Goal: Task Accomplishment & Management: Manage account settings

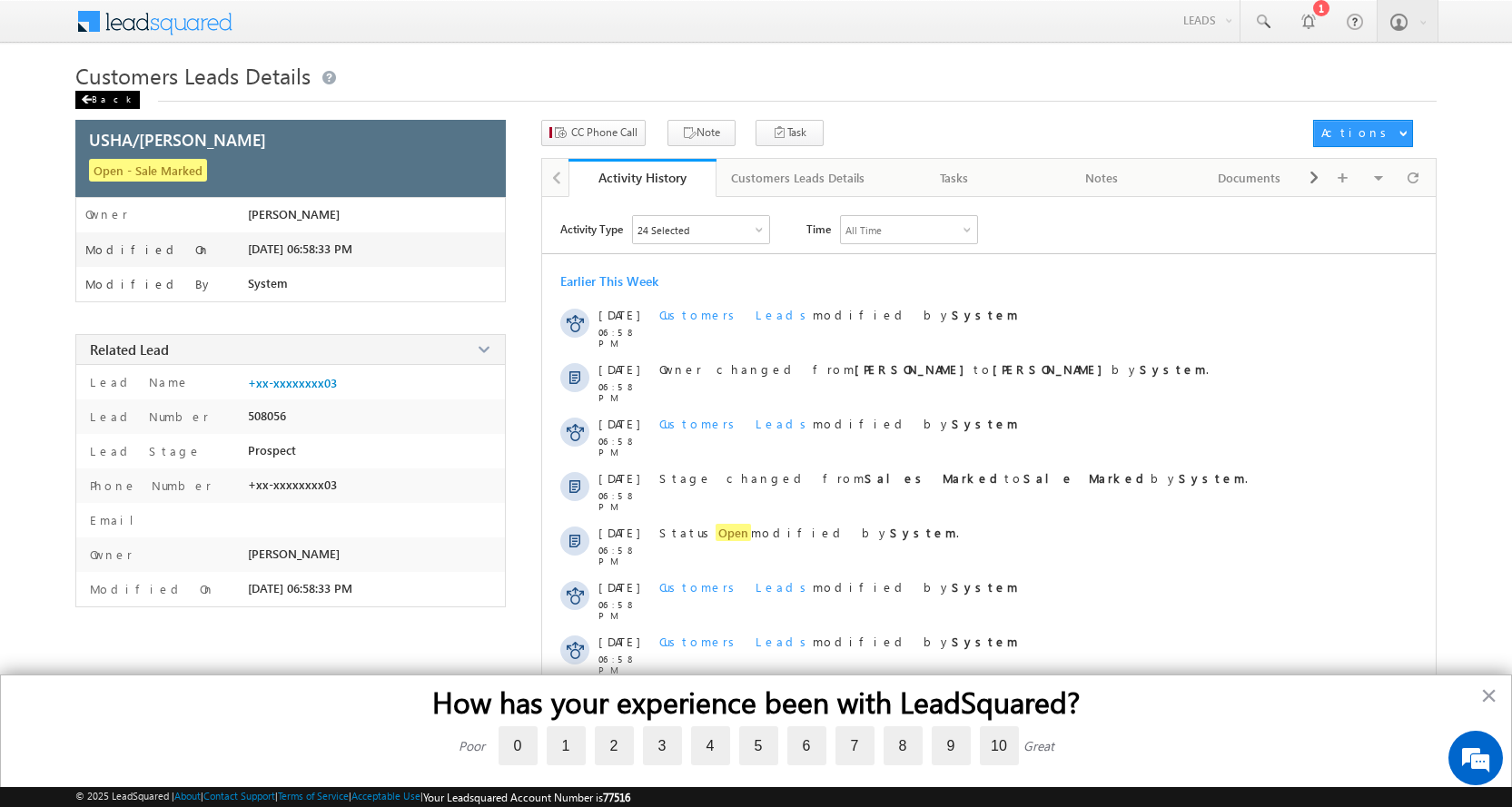
click at [106, 102] on div "Back" at bounding box center [107, 100] width 64 height 18
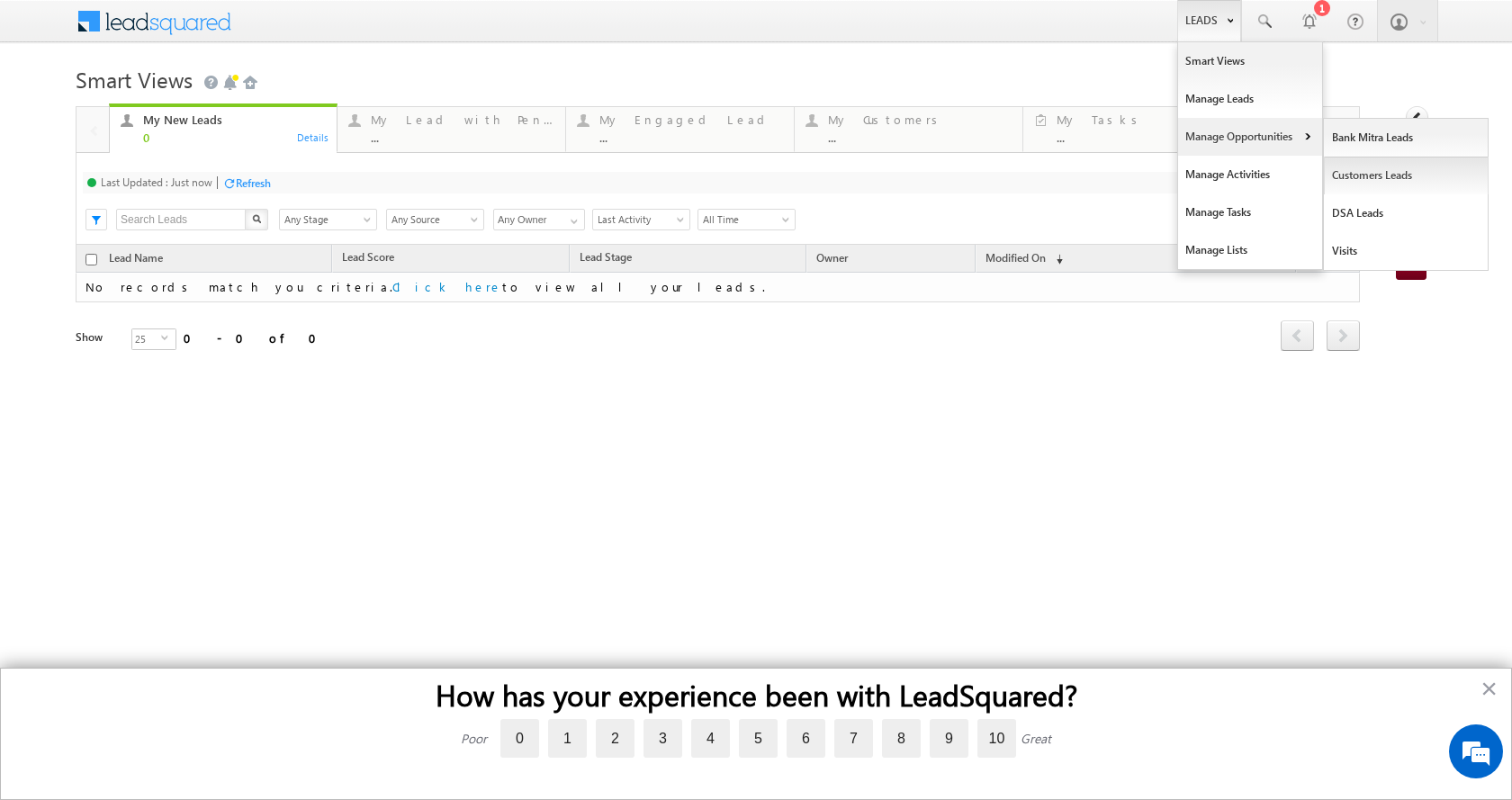
click at [1356, 176] on link "Customers Leads" at bounding box center [1406, 175] width 165 height 38
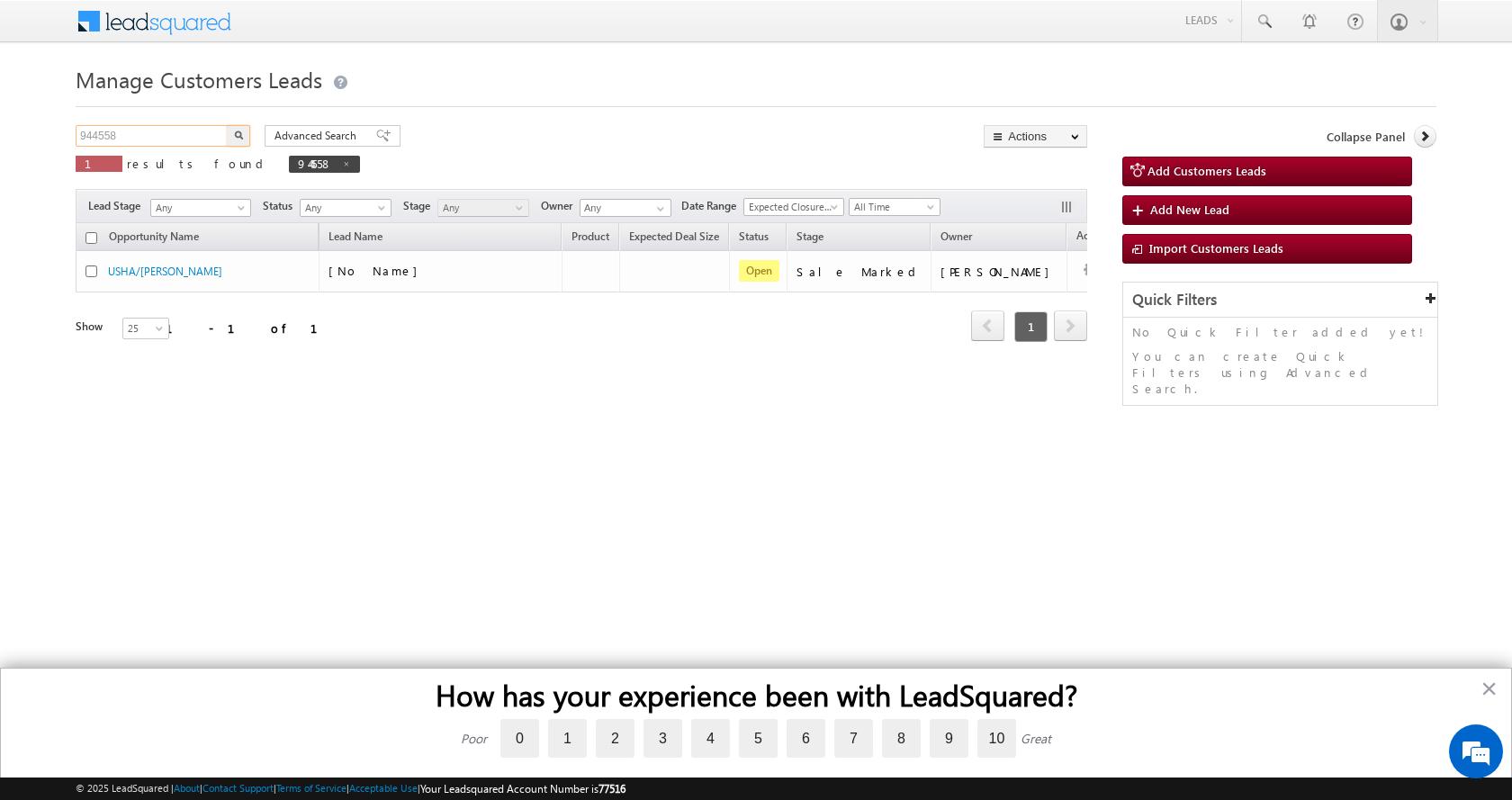
click at [93, 132] on input "944558" at bounding box center [152, 136] width 154 height 22
paste input "660"
type input "946608"
click at [226, 125] on button "button" at bounding box center [238, 136] width 24 height 22
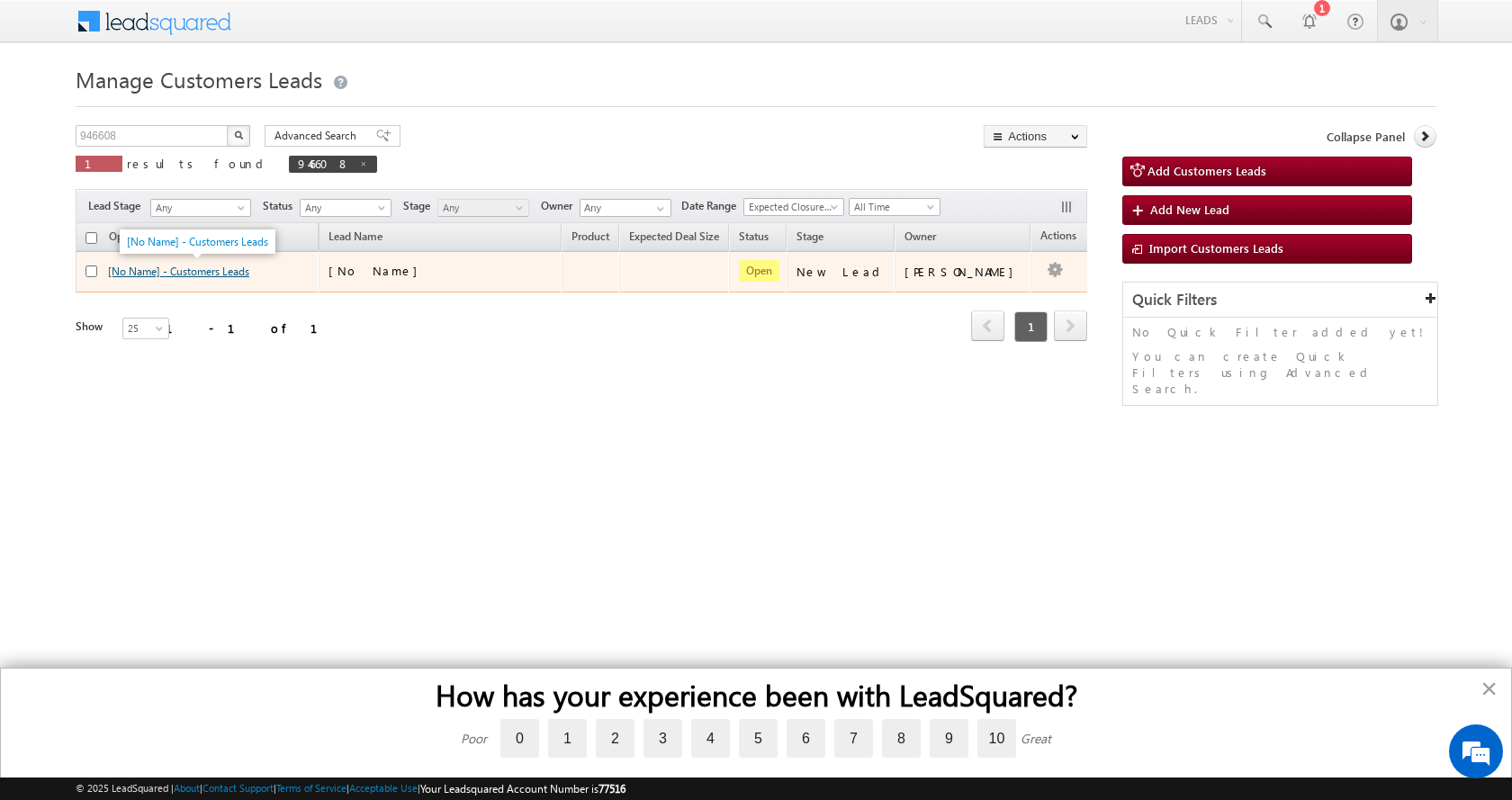
click at [220, 276] on link "[No Name] - Customers Leads" at bounding box center [178, 272] width 141 height 14
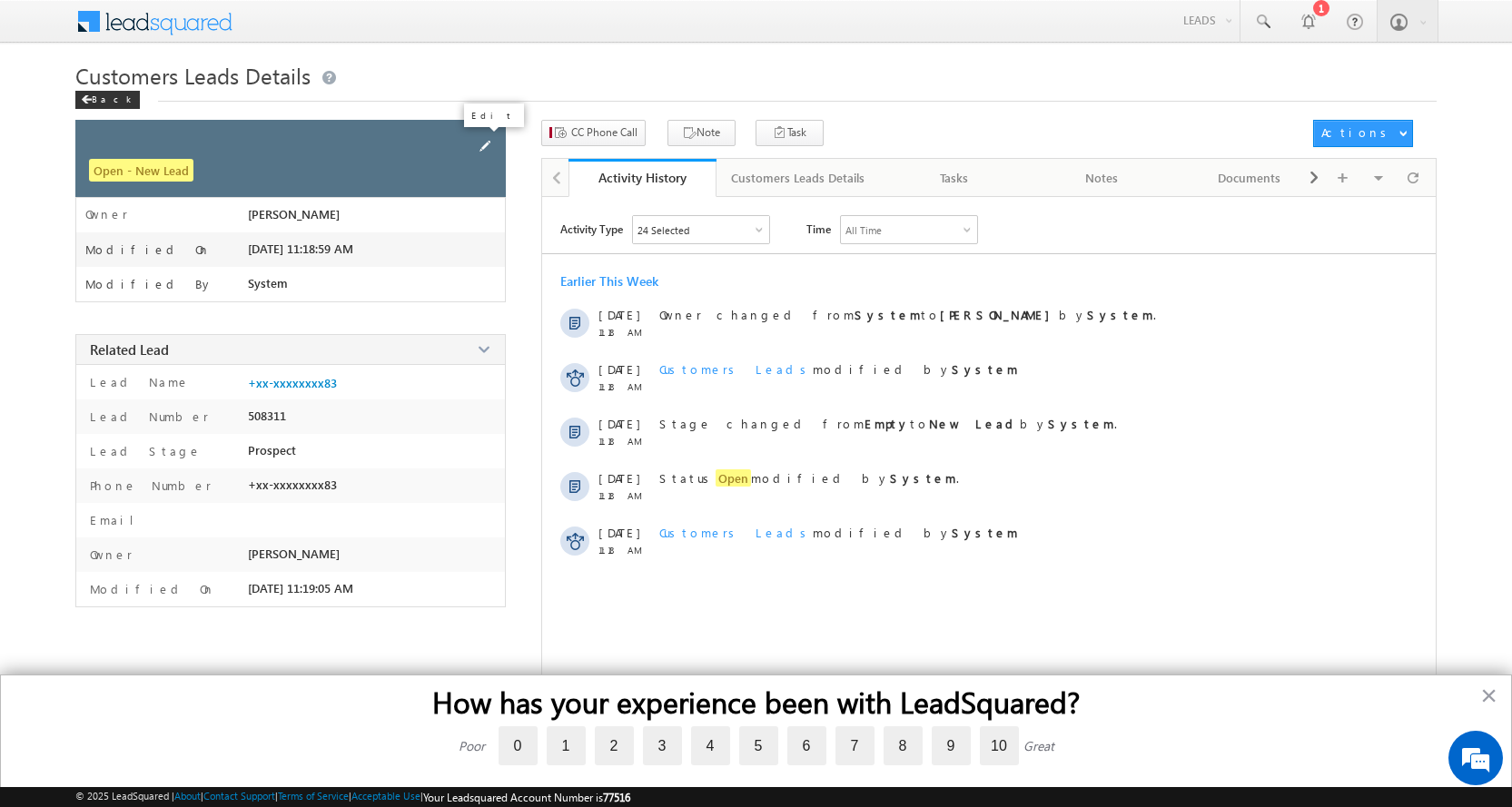
click at [493, 143] on span at bounding box center [485, 146] width 20 height 20
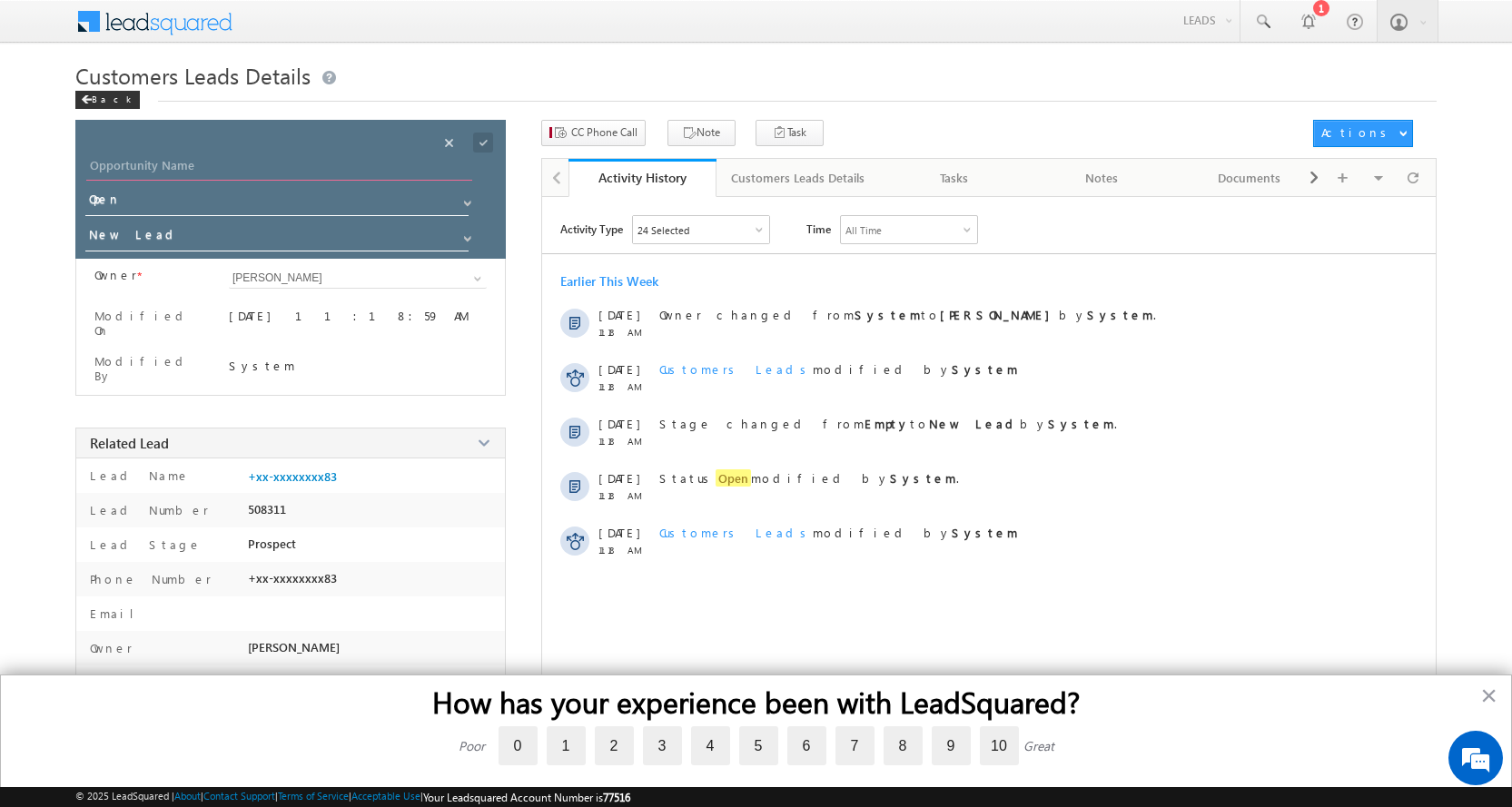
click at [174, 167] on input "Opportunity Name" at bounding box center [279, 168] width 386 height 26
paste input "NARENDER PAL SINGH"
type input "NARENDER PAL SINGH"
click at [468, 239] on span at bounding box center [468, 238] width 15 height 15
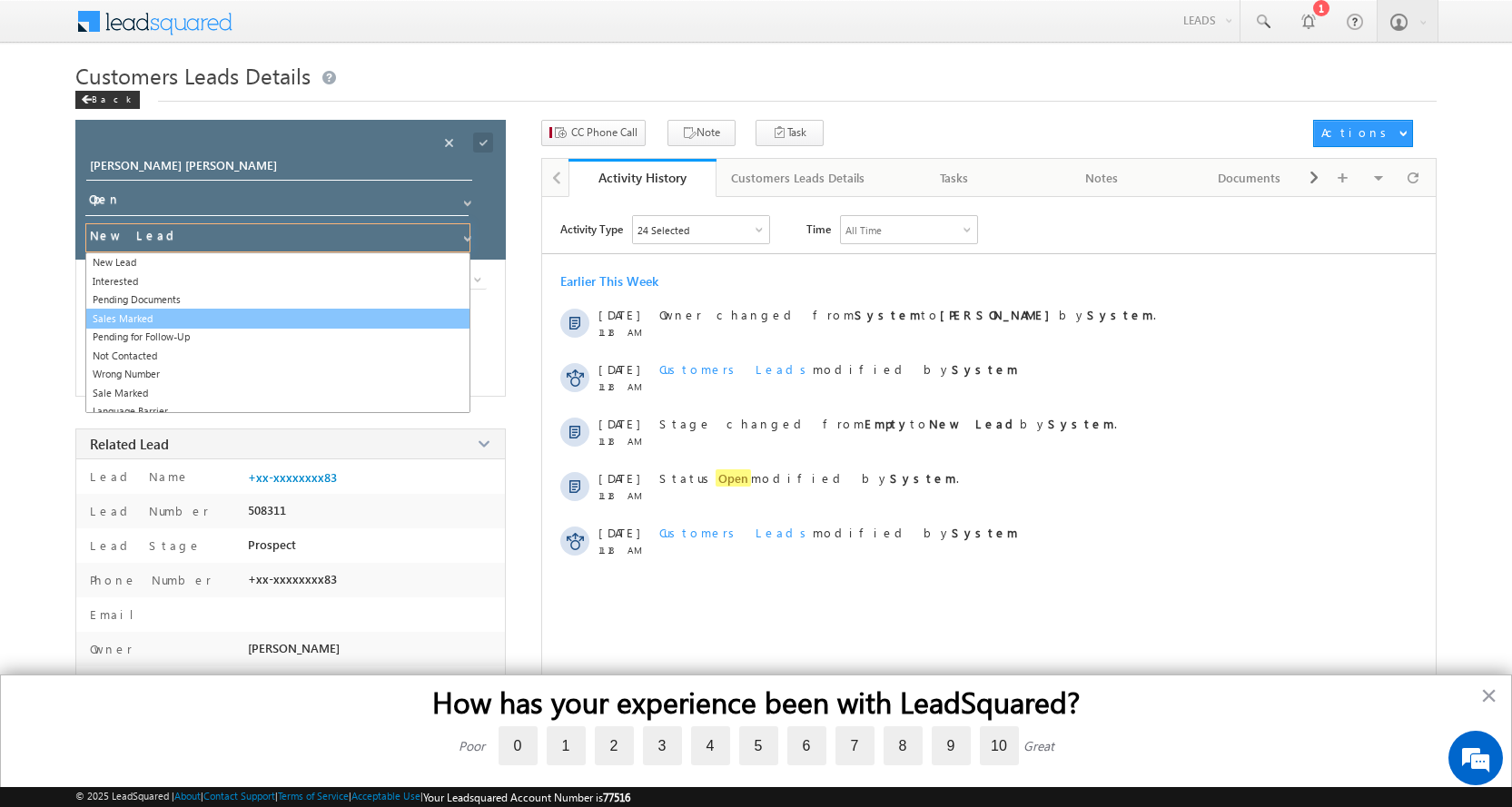
click at [158, 314] on link "Sales Marked" at bounding box center [277, 318] width 385 height 21
type input "Sales Marked"
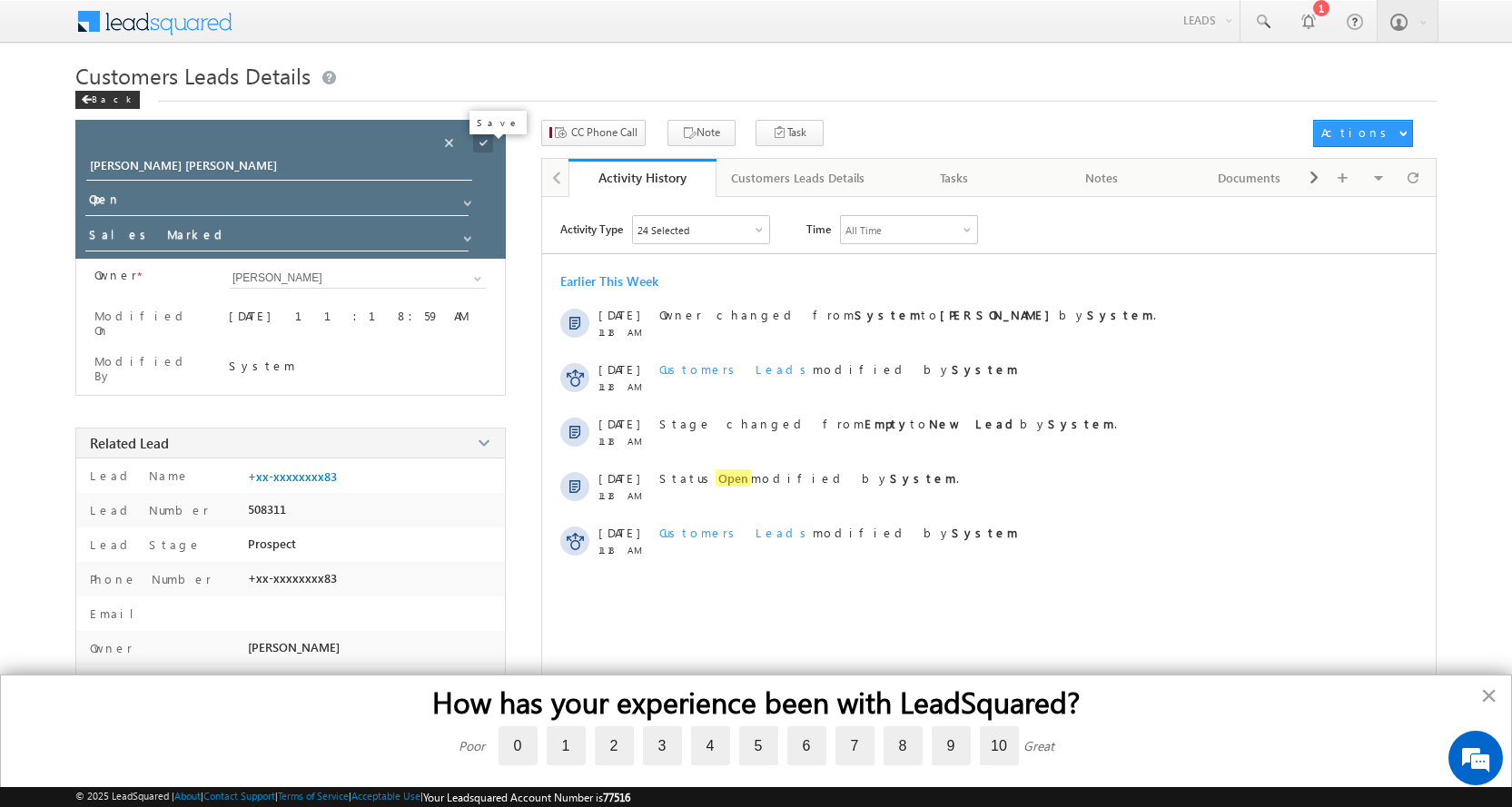
click at [485, 139] on span at bounding box center [484, 142] width 20 height 20
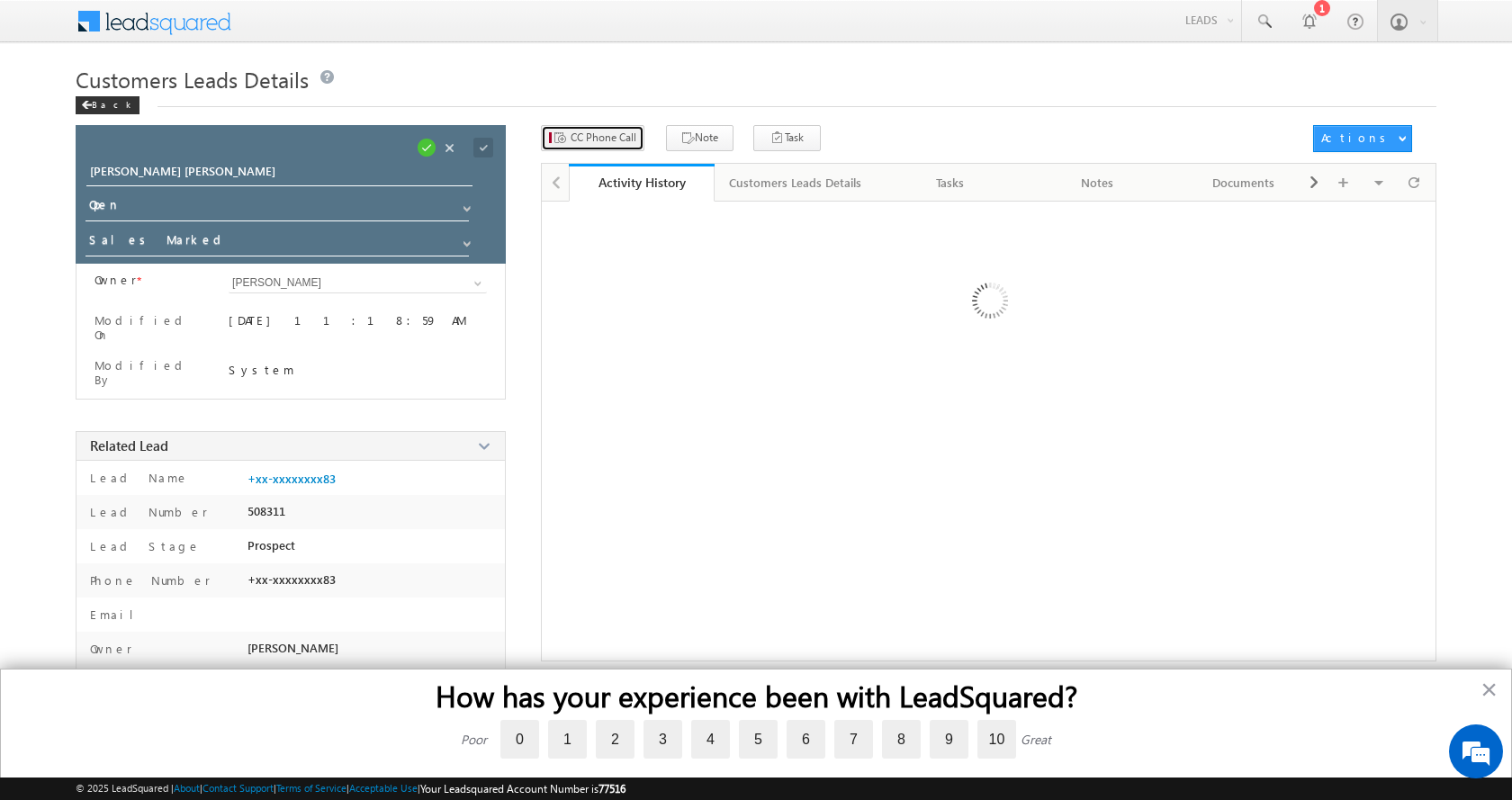
click at [594, 131] on span "CC Phone Call" at bounding box center [603, 137] width 66 height 17
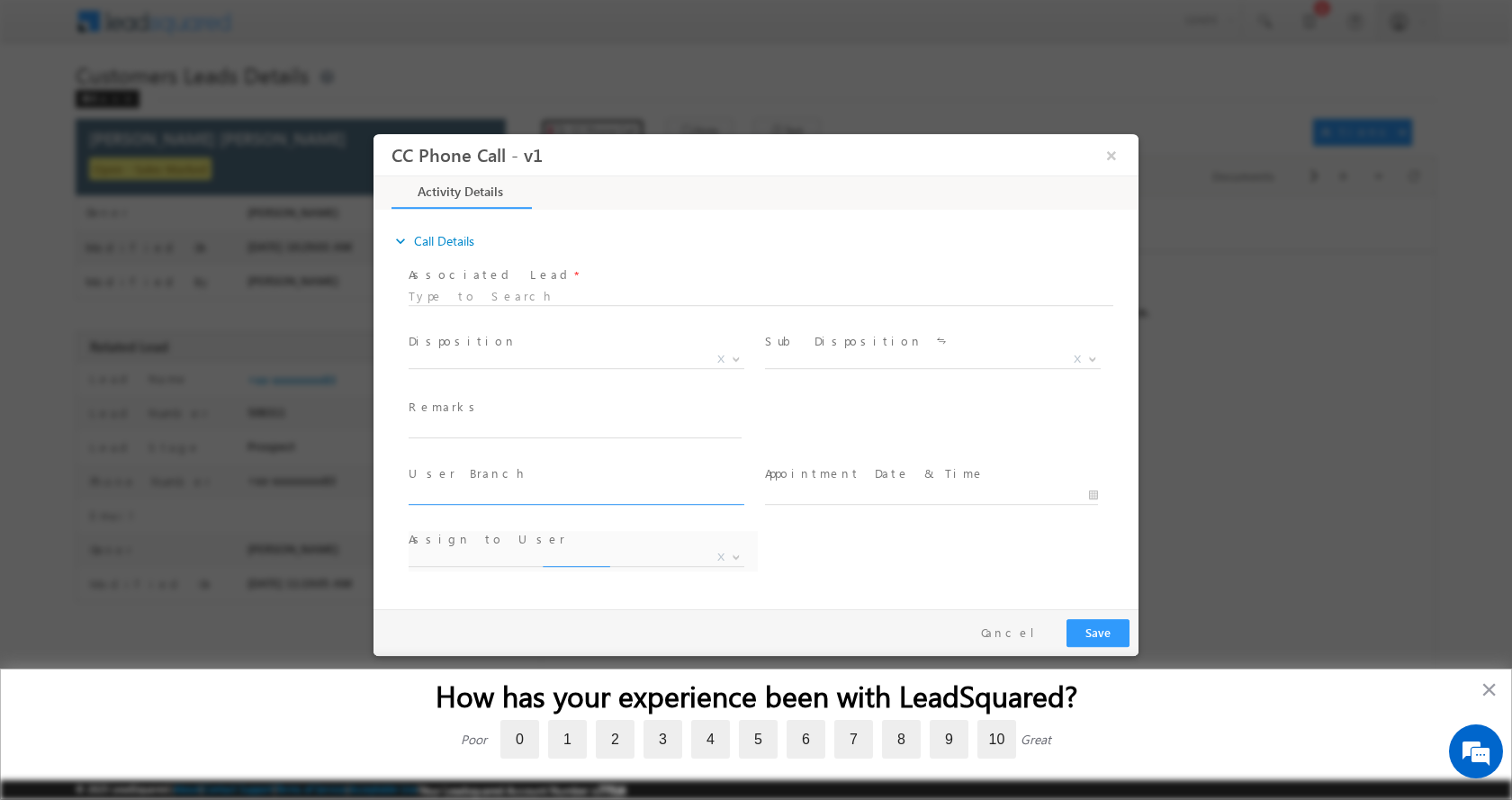
select select "amit.vats@sgrlimited.in"
click at [479, 425] on input "text" at bounding box center [575, 428] width 333 height 18
type input "NARENDER PAL SINGH-8307801083-HOME CONSTRUCTION-LOAN-5 L-REG-AGE-60 -AGE-30-JOB…"
click at [733, 355] on b at bounding box center [736, 358] width 11 height 6
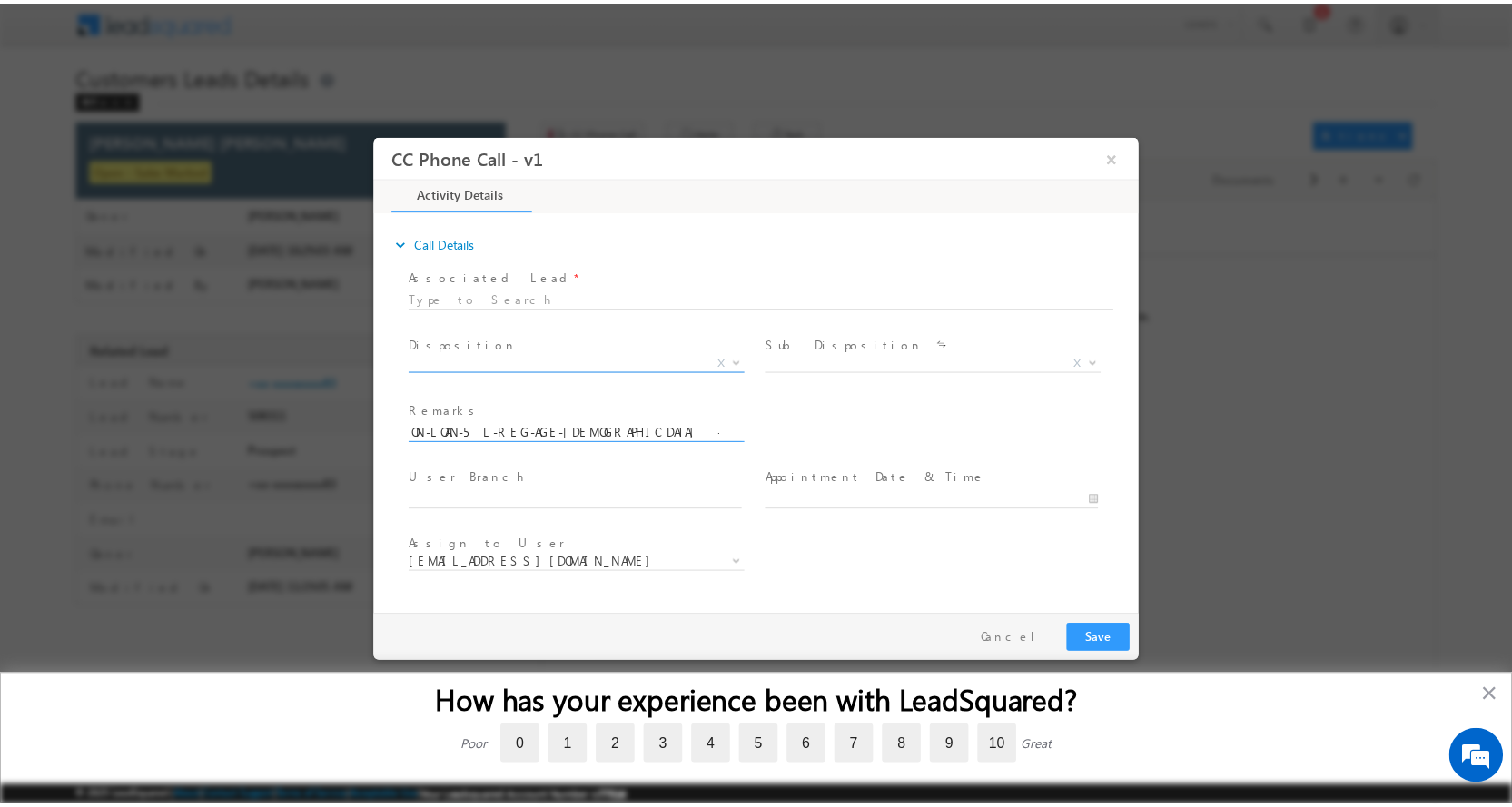
scroll to position [0, 0]
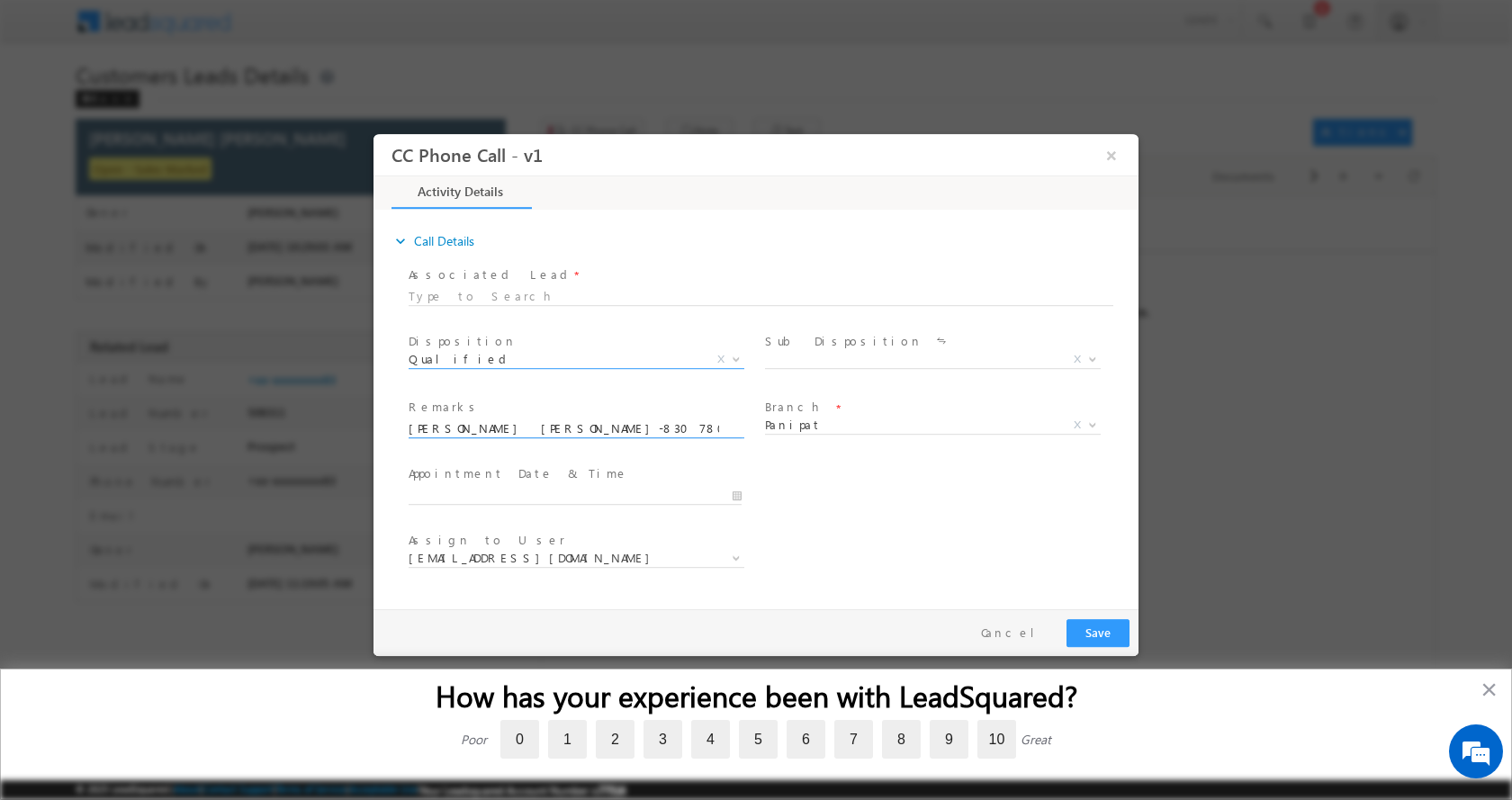
select select "Qualified"
click at [1092, 357] on b at bounding box center [1092, 358] width 11 height 6
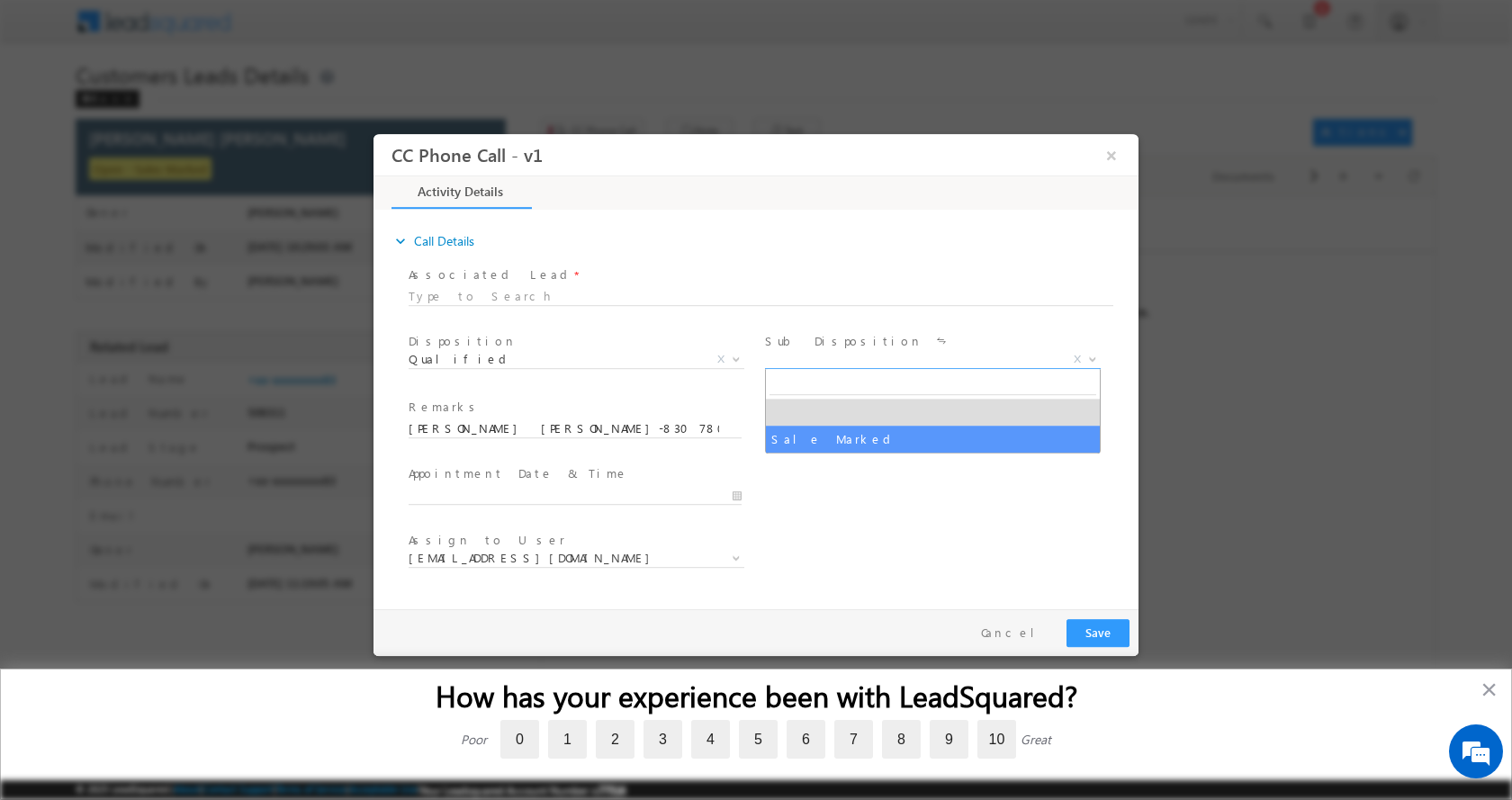
select select "Sale Marked"
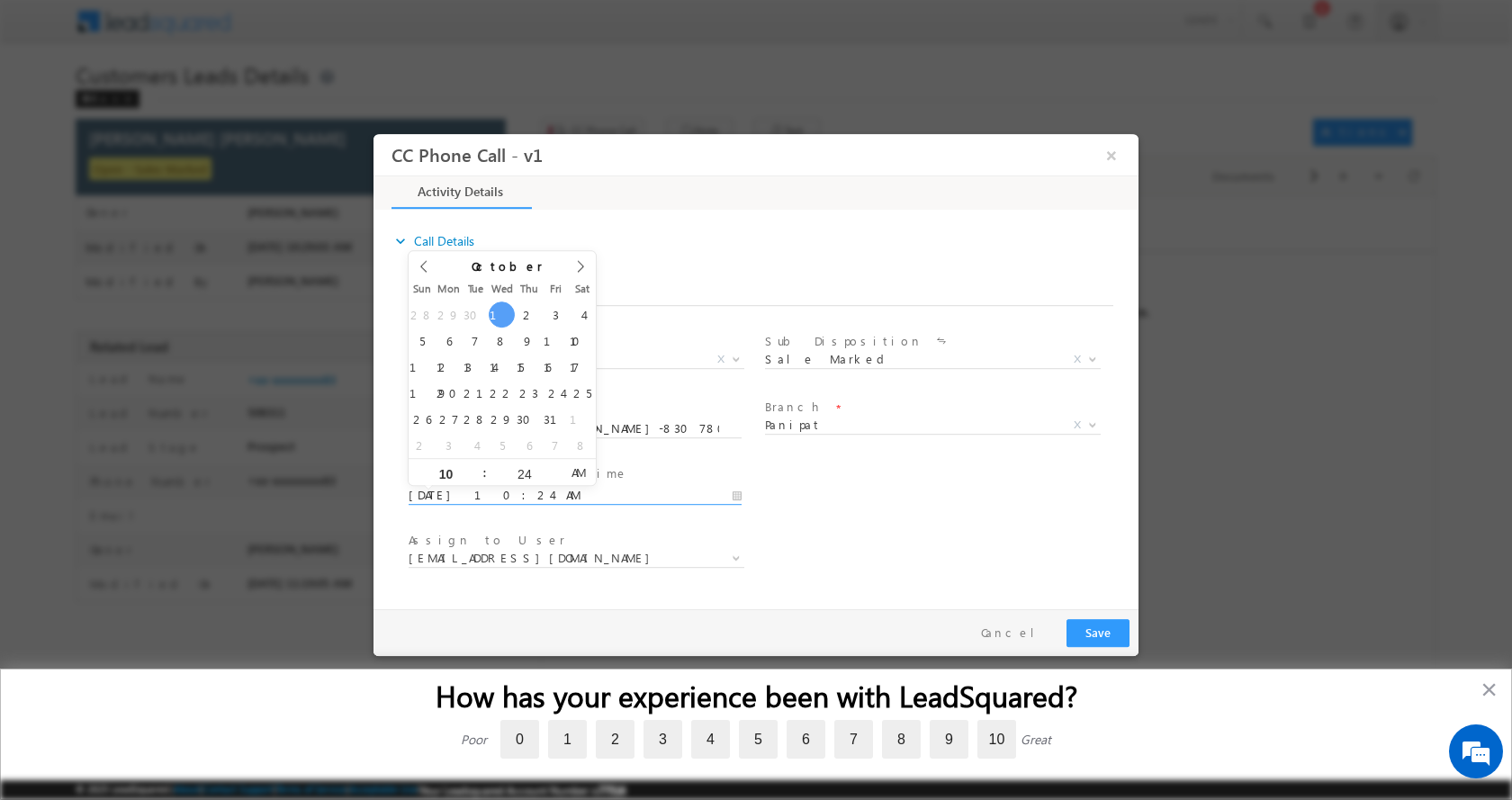
click at [734, 494] on input "10/01/2025 10:24 AM" at bounding box center [575, 495] width 333 height 18
type input "10/05/2025 11:24 AM"
type input "11"
click at [474, 467] on span at bounding box center [476, 465] width 13 height 14
click at [1103, 631] on button "Save" at bounding box center [1097, 632] width 63 height 27
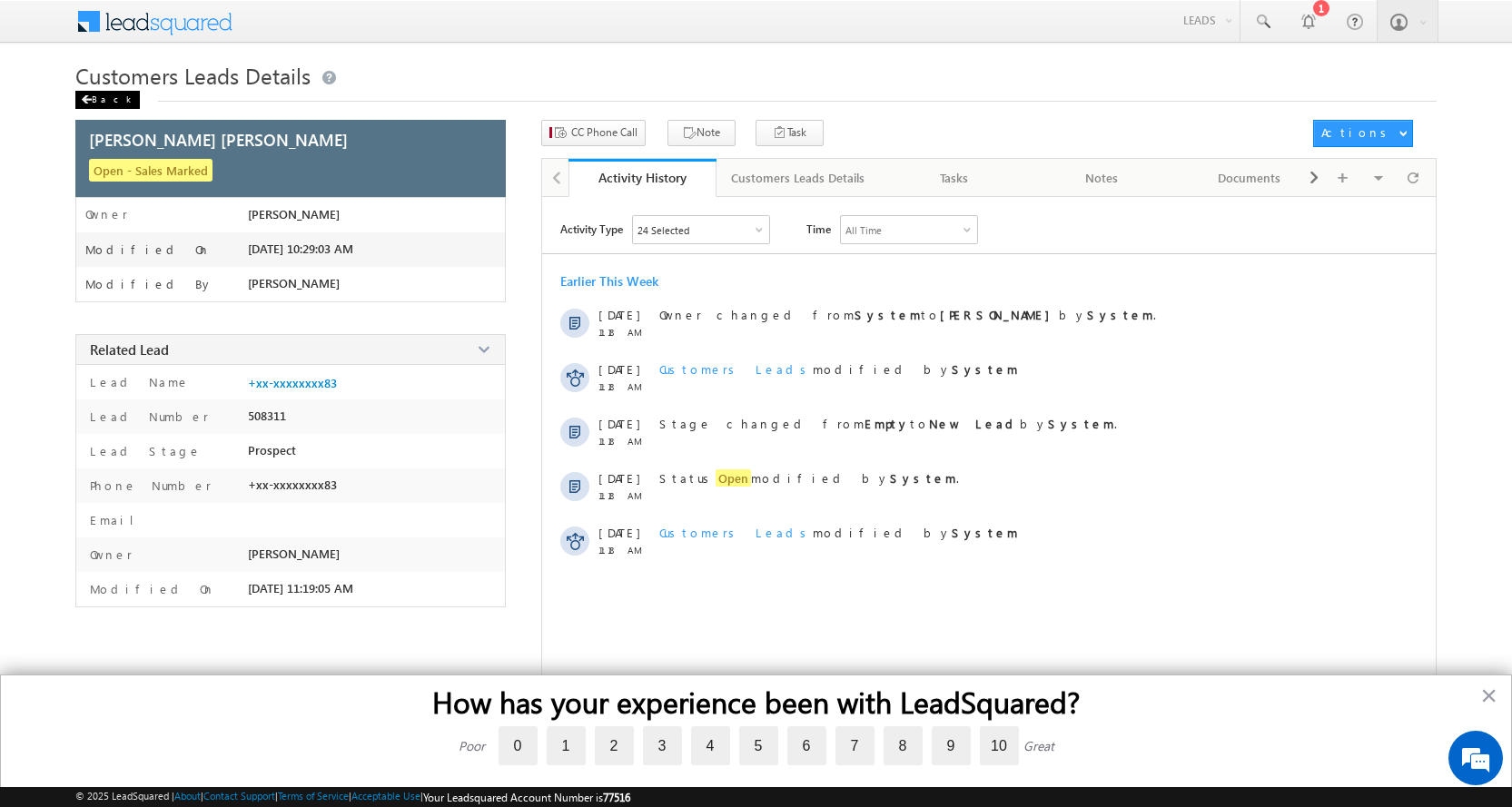
click at [95, 99] on div "Back" at bounding box center [107, 100] width 64 height 18
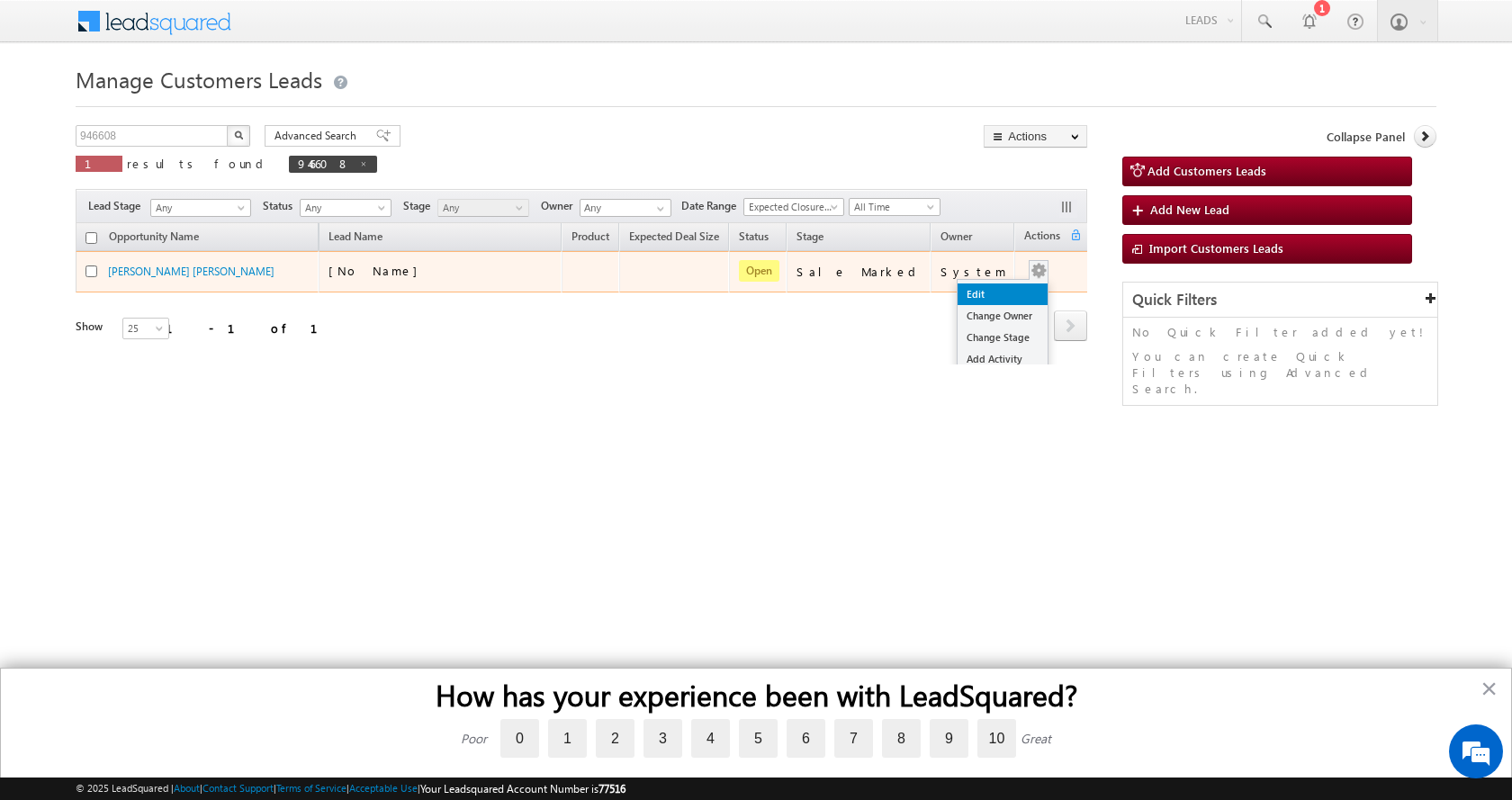
click at [1012, 296] on link "Edit" at bounding box center [1002, 294] width 90 height 22
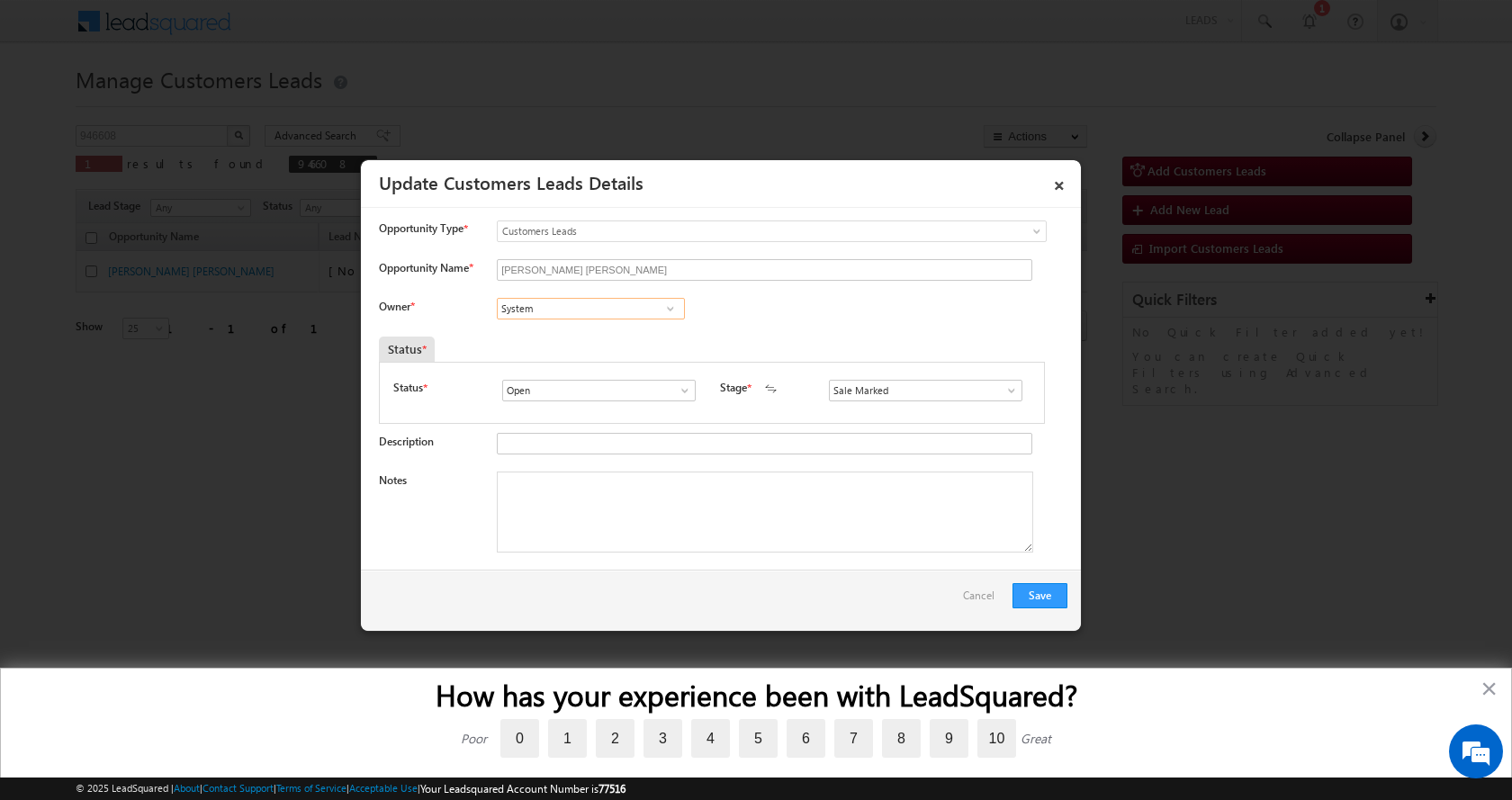
click at [540, 304] on input "System" at bounding box center [591, 309] width 188 height 22
paste input "Rajbir Singh"
click at [573, 334] on link "Rajbir Singh rajbir.singh1@sgrlimited.in" at bounding box center [591, 336] width 188 height 34
type input "Rajbir Singh"
click at [591, 524] on textarea "Notes" at bounding box center [764, 512] width 536 height 81
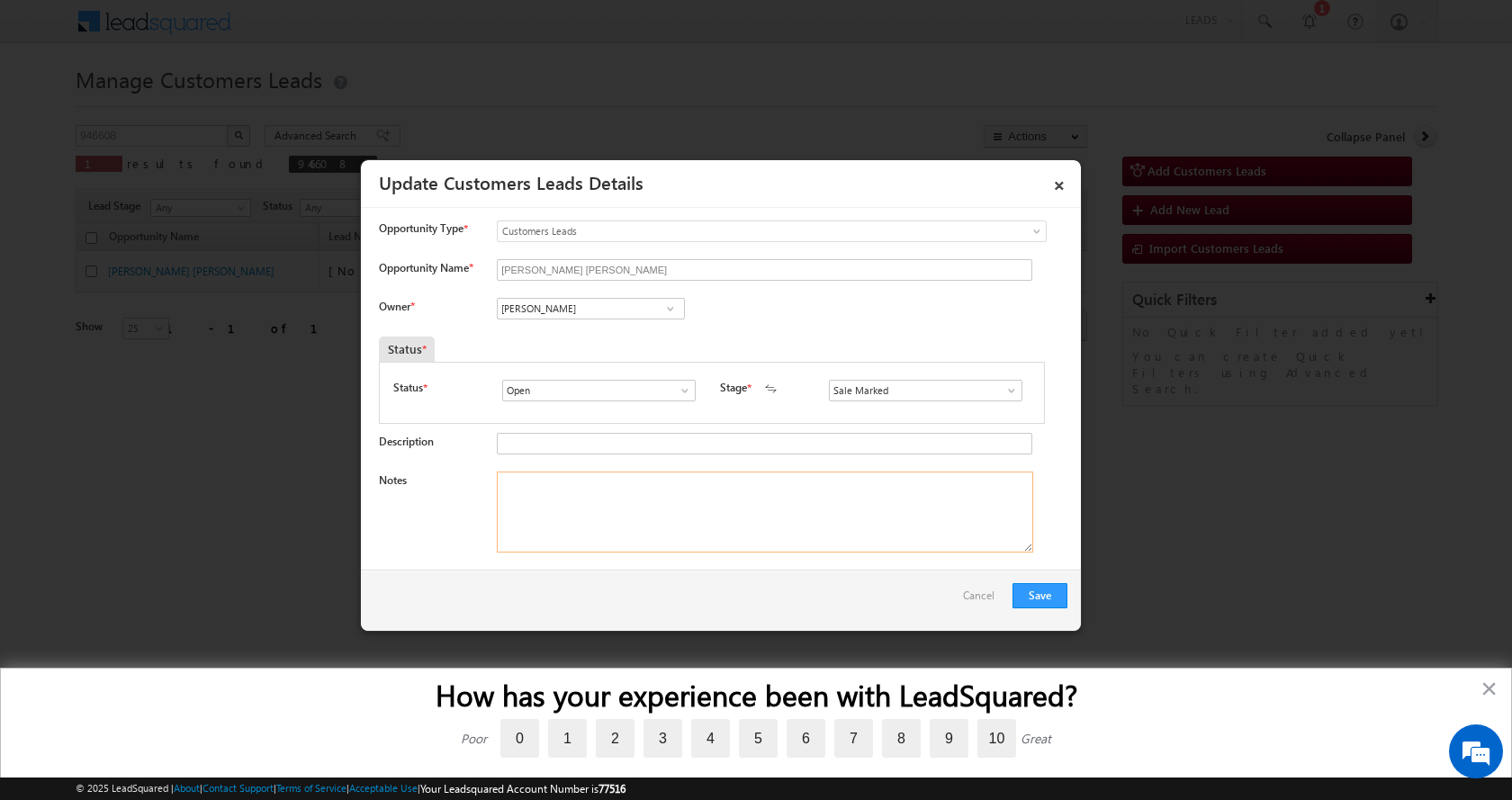
paste textarea "NARENDER PAL SINGH-8307801083-HOME CONSTRUCTION-LOAN-5 L-REG-AGE-60 -AGE-30-JOB…"
type textarea "NARENDER PAL SINGH-8307801083-HOME CONSTRUCTION-LOAN-5 L-REG-AGE-60 -AGE-30-JOB…"
click at [1033, 589] on button "Save" at bounding box center [1040, 596] width 55 height 25
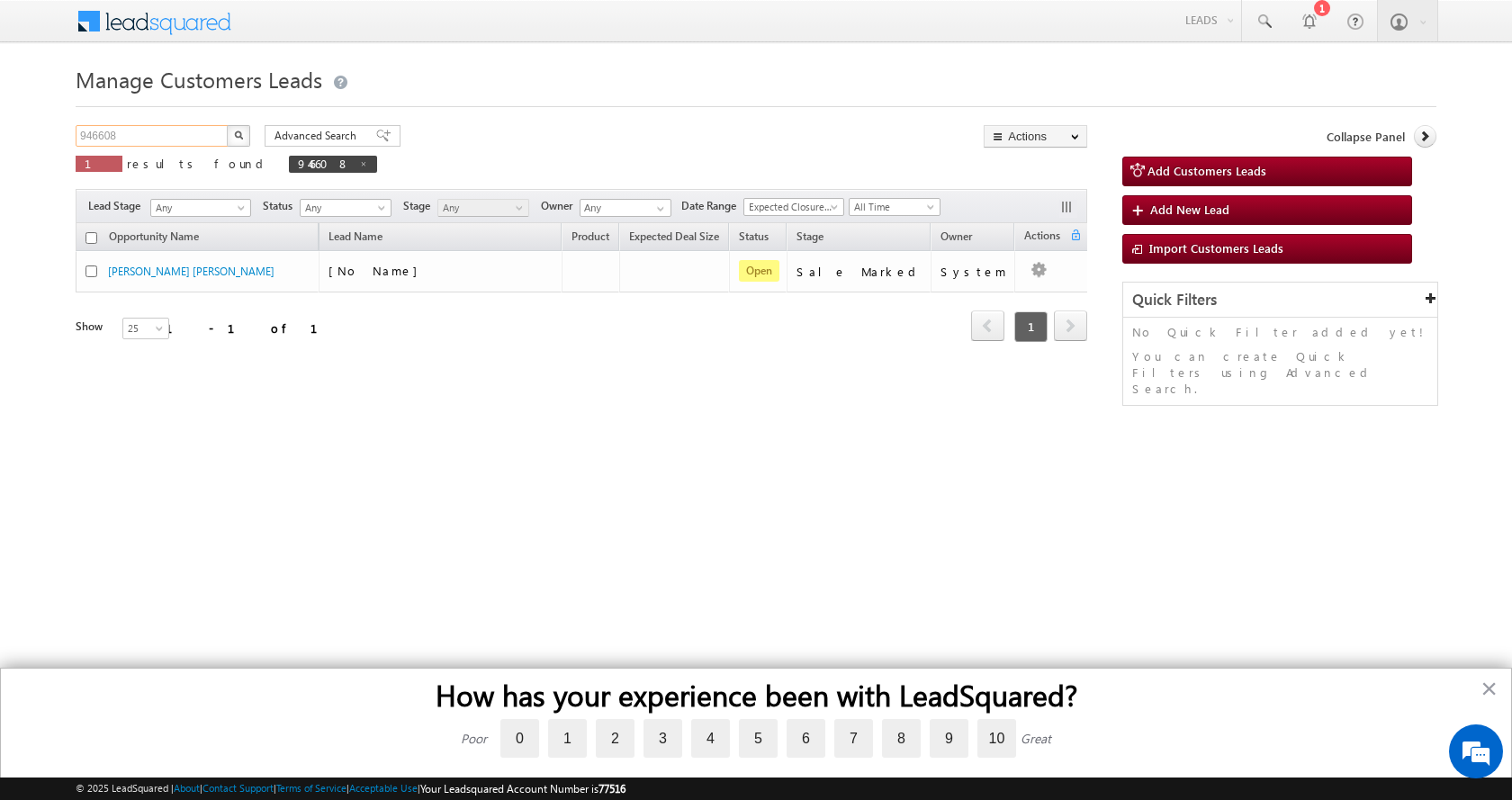
click at [103, 141] on input "946608" at bounding box center [152, 136] width 154 height 22
paste input "36026"
type input "936026"
click at [226, 125] on button "button" at bounding box center [238, 136] width 24 height 22
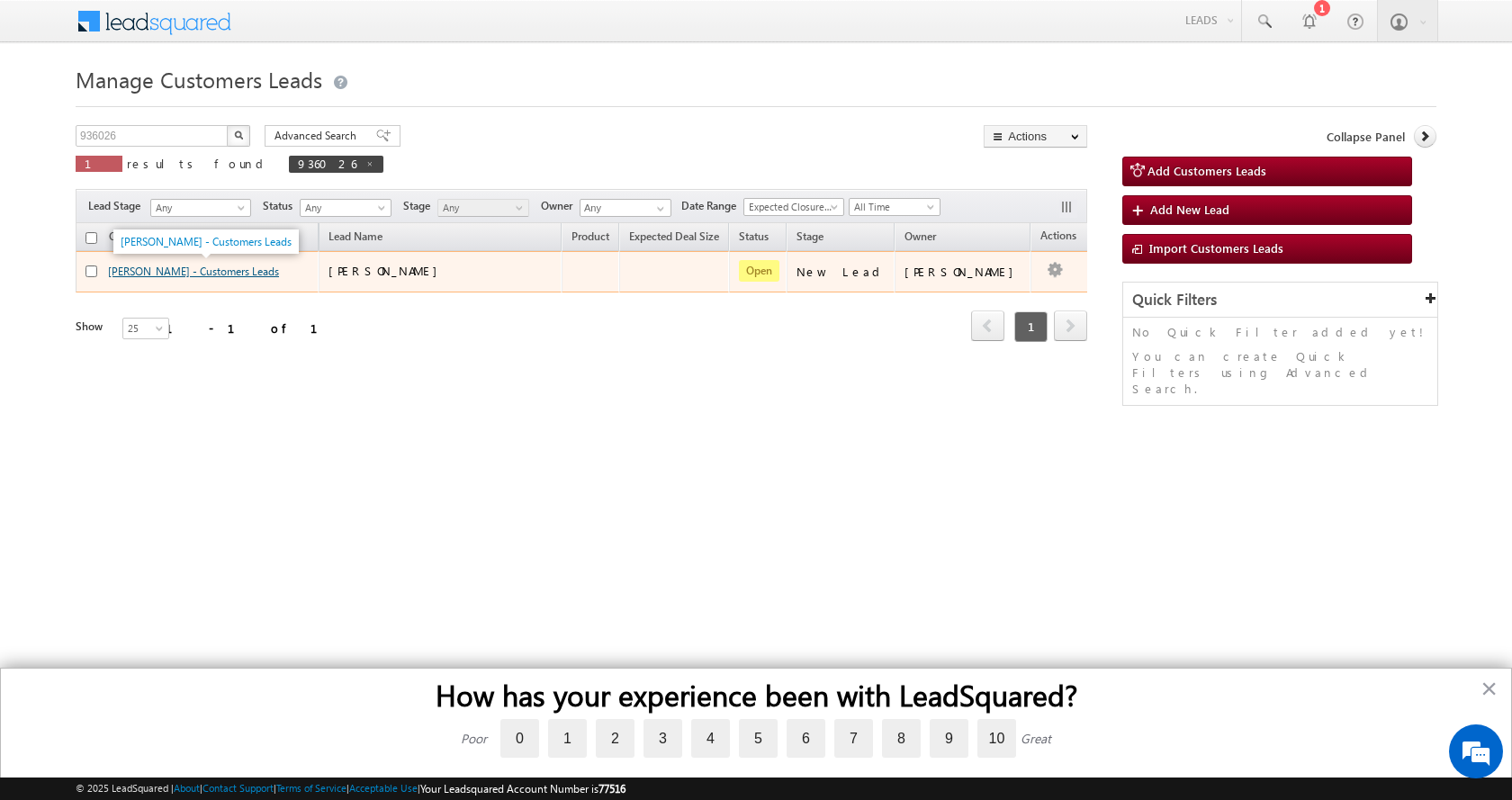
click at [197, 267] on link "Shahnaj Banu - Customers Leads" at bounding box center [193, 272] width 171 height 14
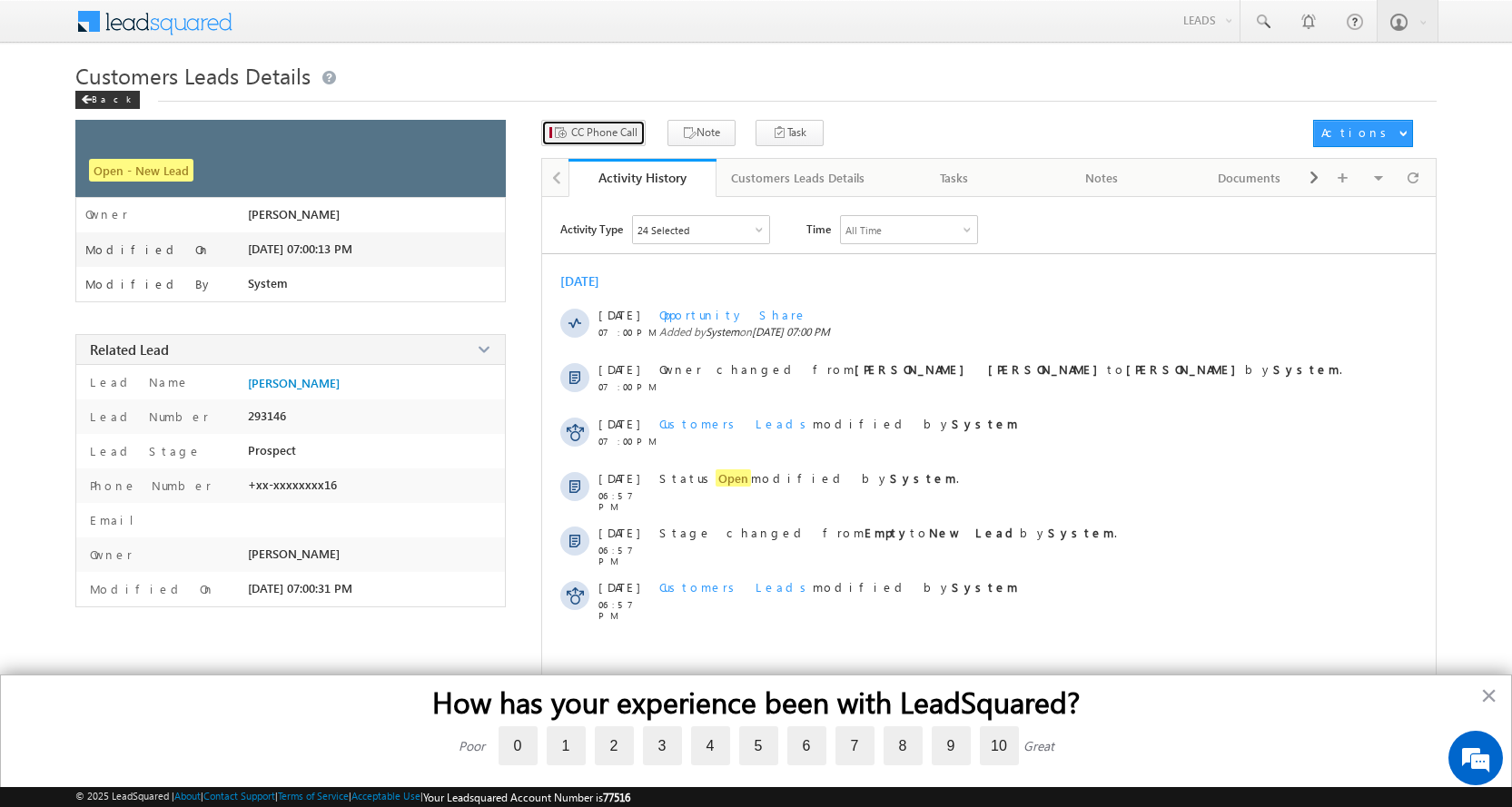
click at [609, 138] on span "CC Phone Call" at bounding box center [604, 133] width 66 height 17
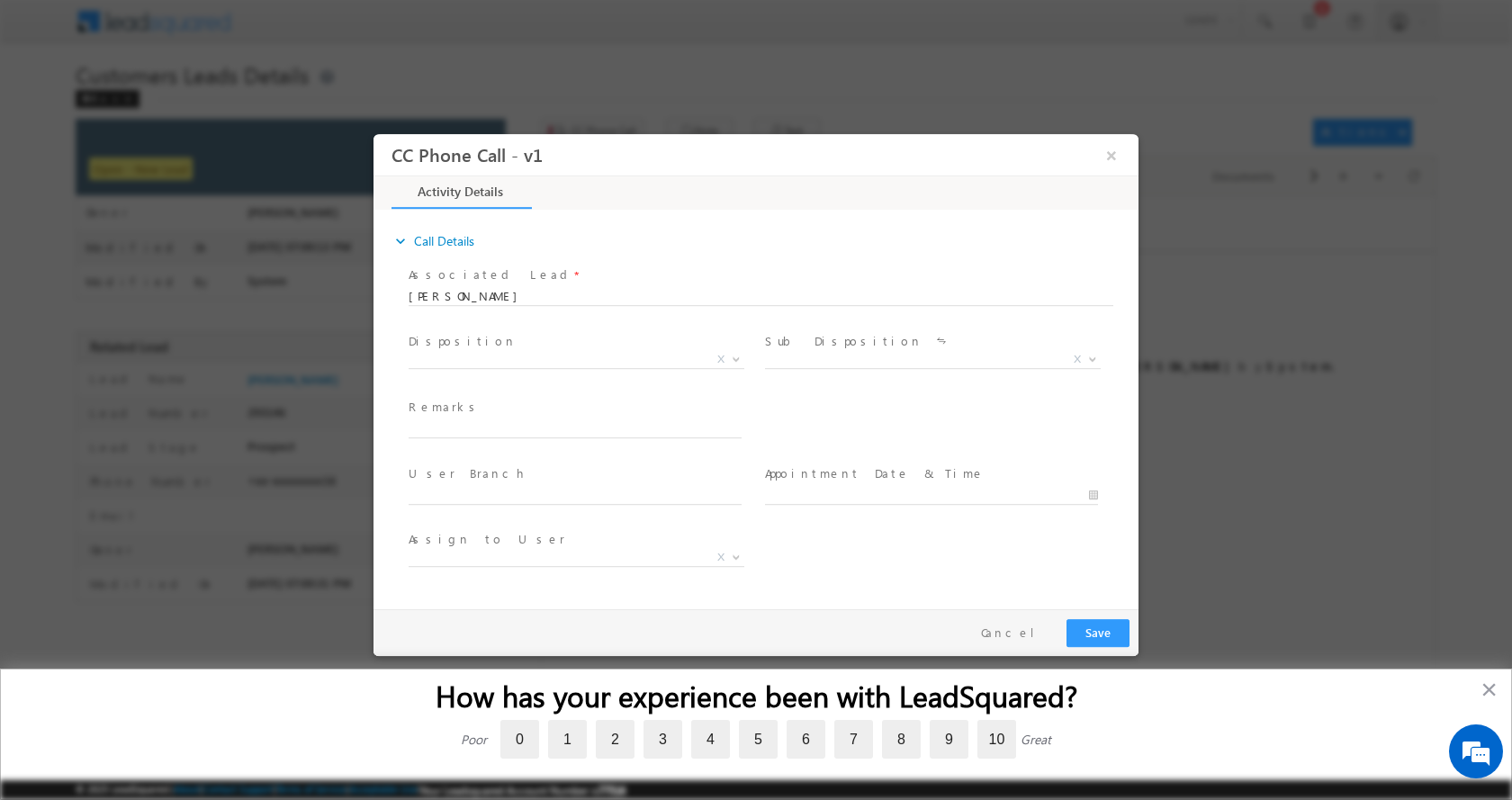
select select "[EMAIL_ADDRESS][DOMAIN_NAME]"
click at [443, 427] on input "text" at bounding box center [575, 428] width 333 height 18
type input "Shahnaj Banu-9636687316-TOP UP -8 L- PIN CODE- 312620 TO Chittorgarh"
click at [734, 361] on span at bounding box center [734, 359] width 18 height 24
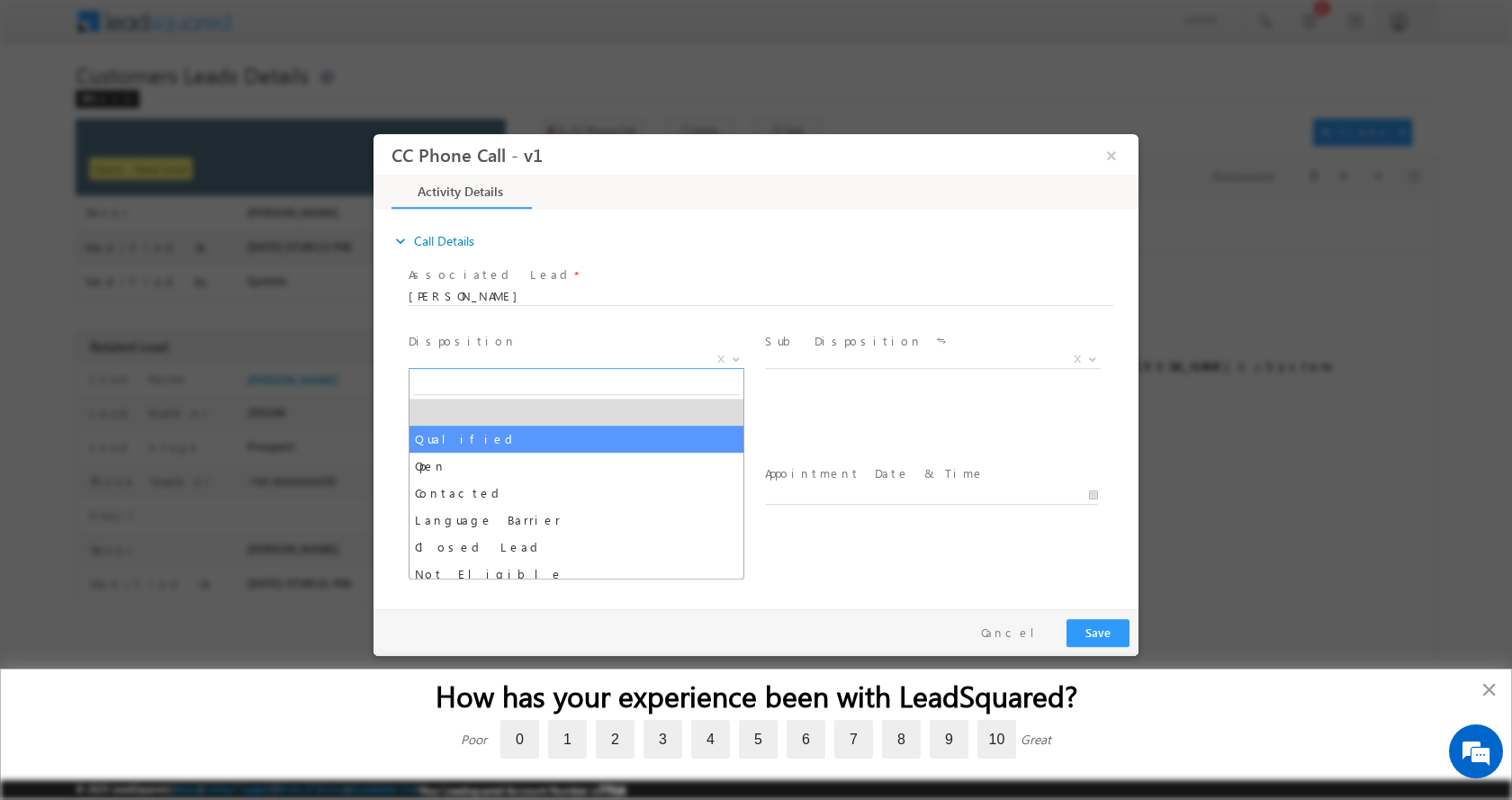
select select "Qualified"
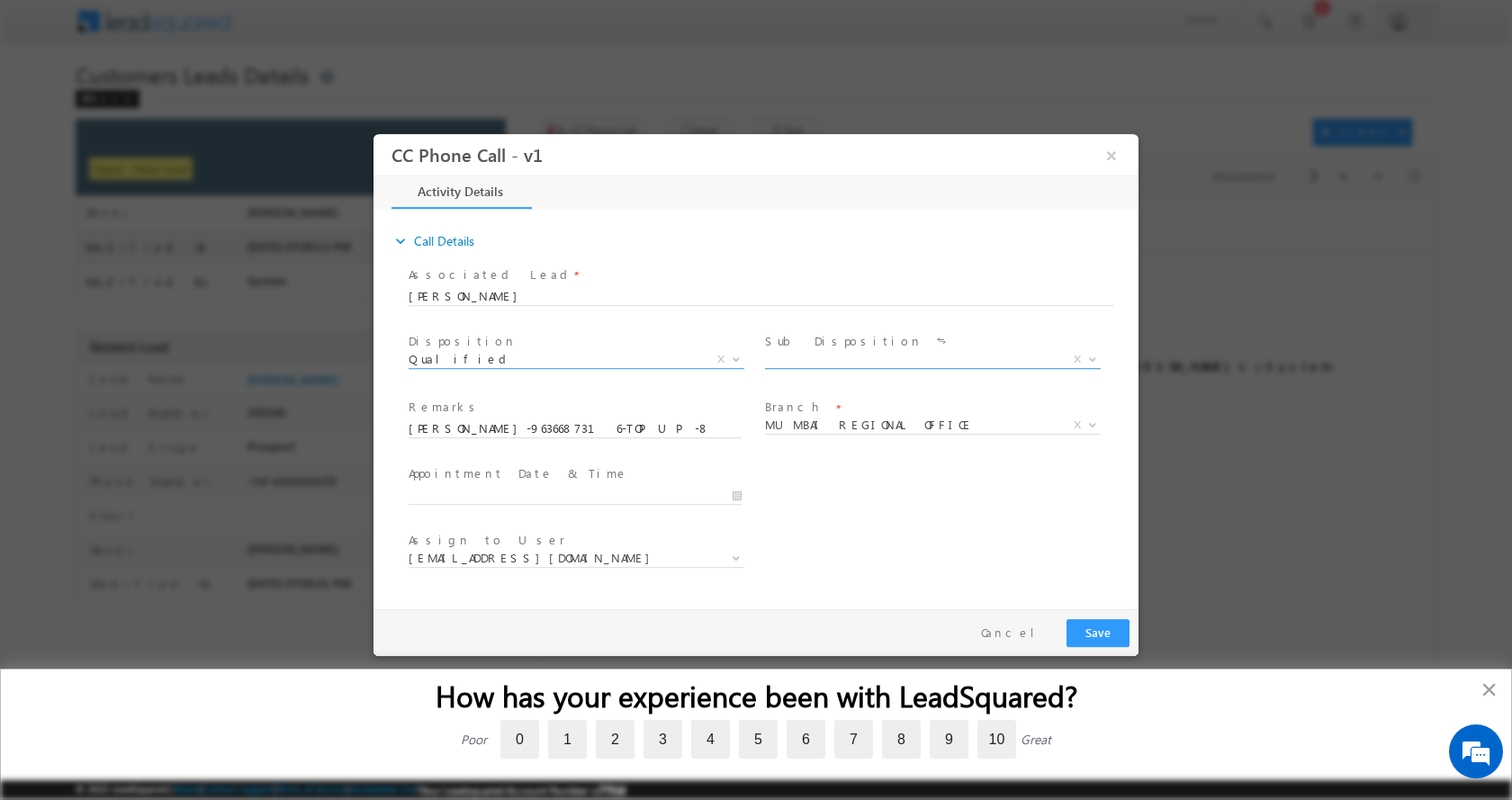
click at [1088, 358] on b at bounding box center [1092, 358] width 11 height 6
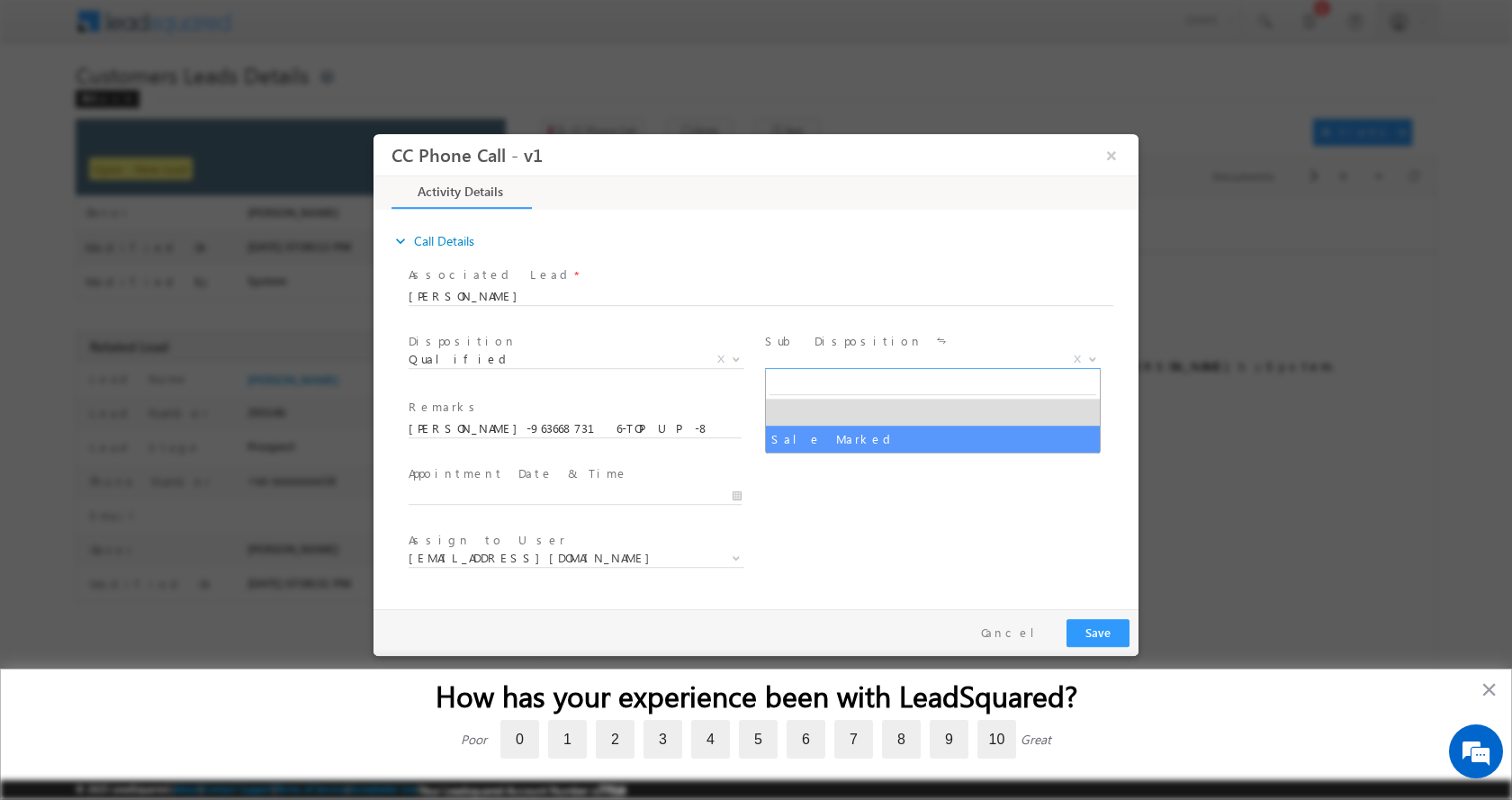
select select "Sale Marked"
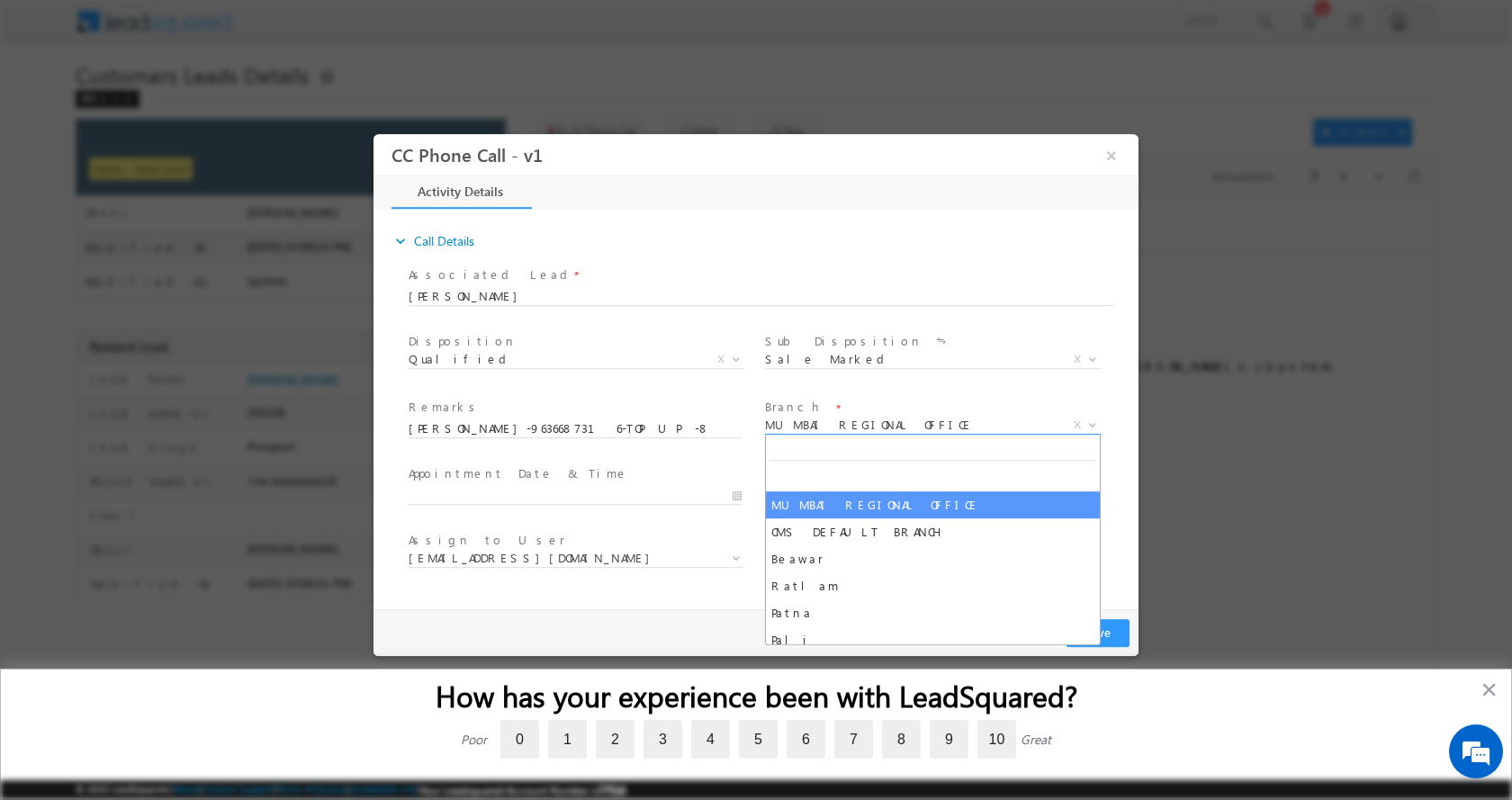
click at [1097, 424] on b at bounding box center [1092, 424] width 11 height 6
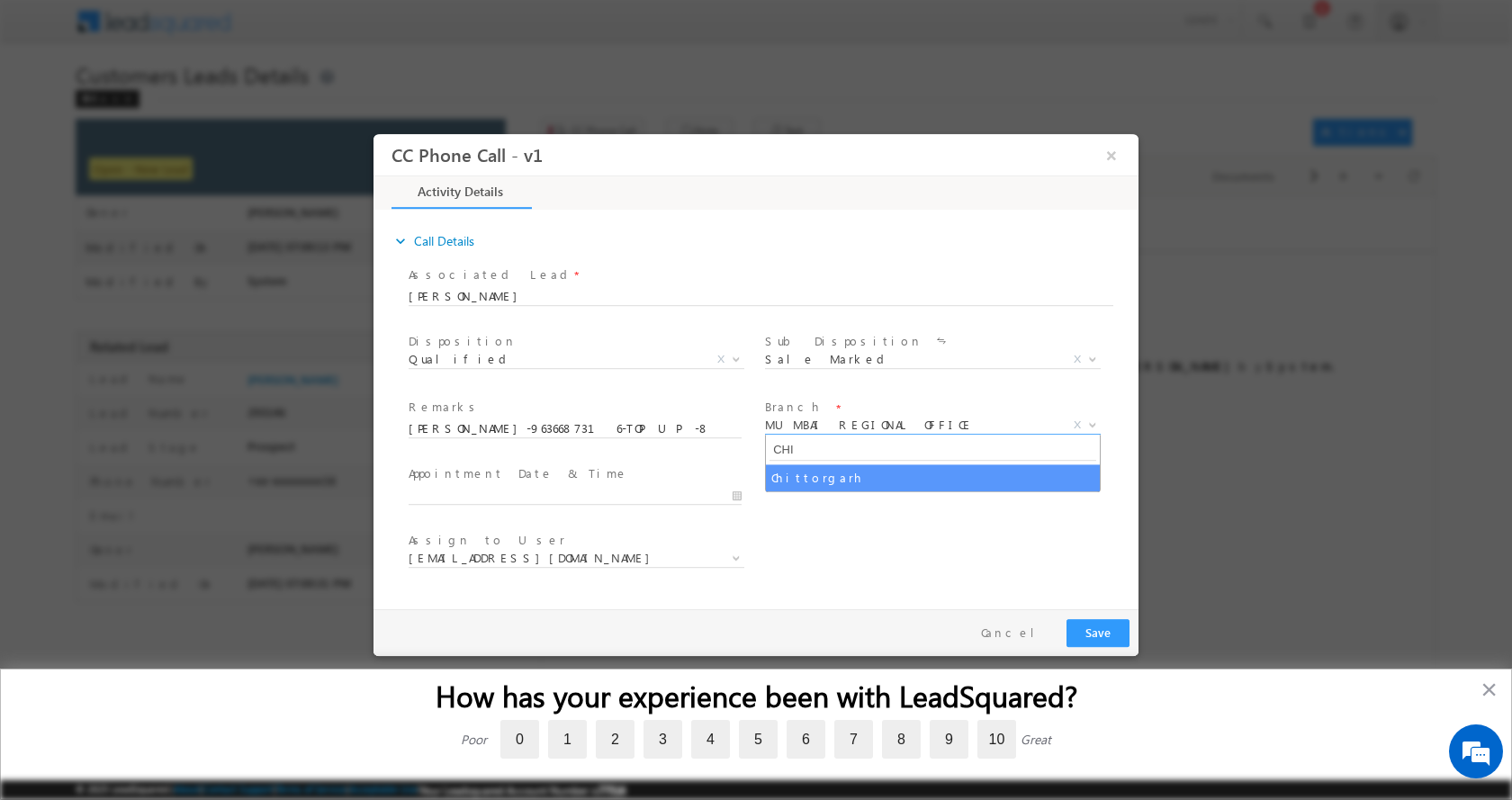
type input "CHI"
select select "Chittorgarh"
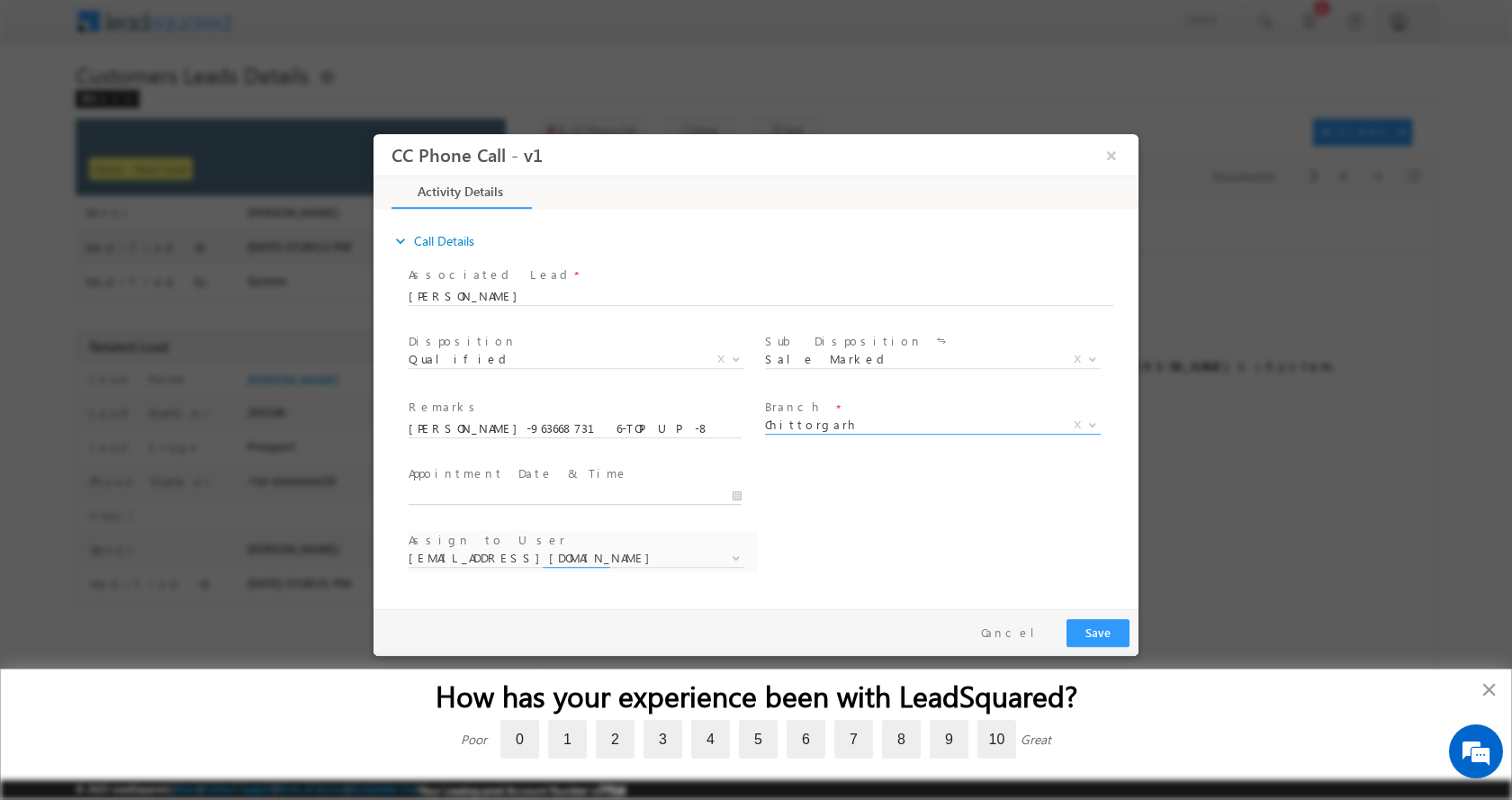
type input "10/01/2025 10:47 AM"
click at [737, 492] on input "10/01/2025 10:47 AM" at bounding box center [575, 495] width 333 height 18
select select "danish.mohammed@sgrlimited.in"
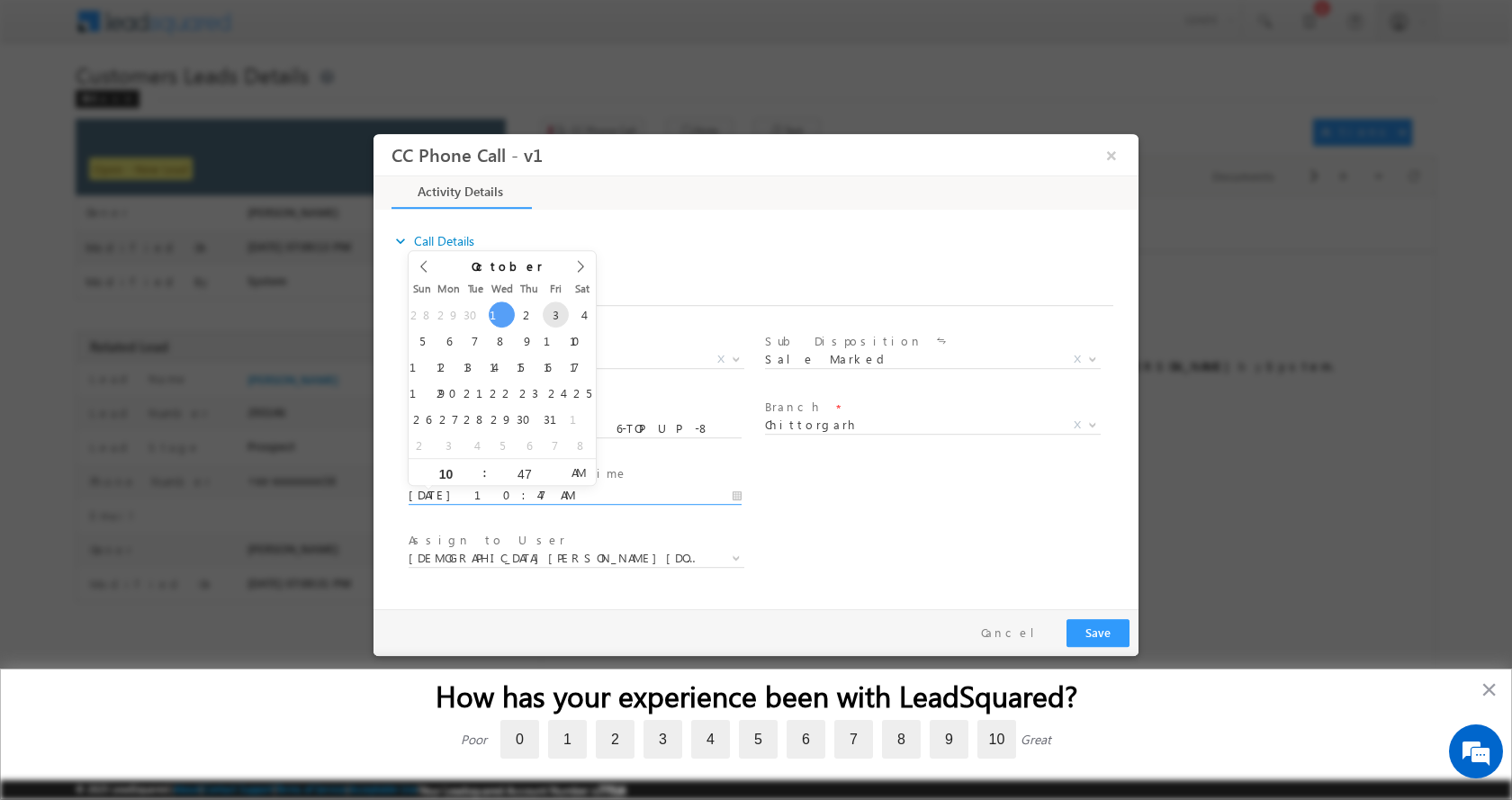
type input "10/03/2025 10:47 AM"
click at [1094, 624] on button "Save" at bounding box center [1097, 632] width 63 height 27
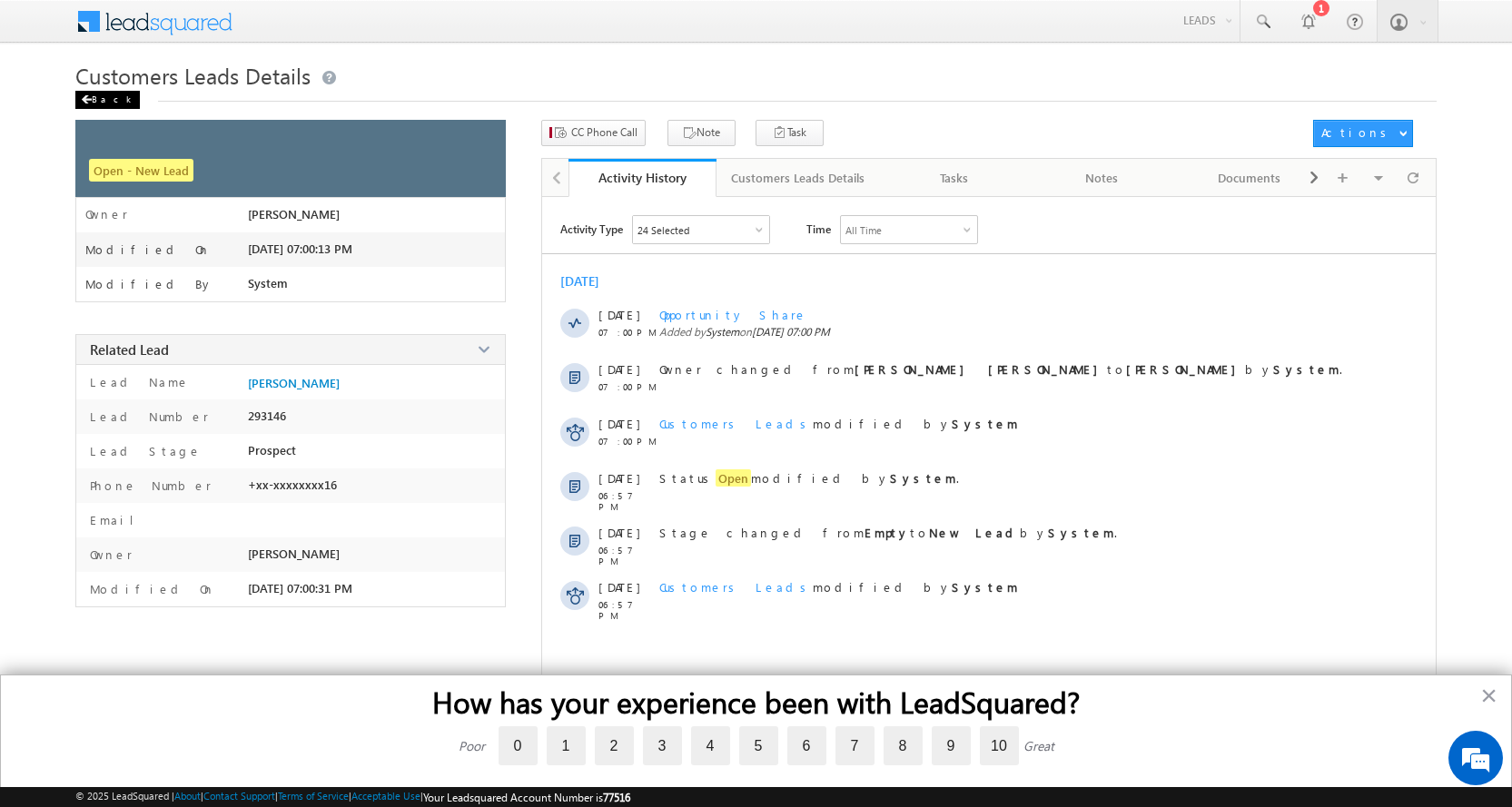
click at [83, 97] on span at bounding box center [86, 99] width 11 height 9
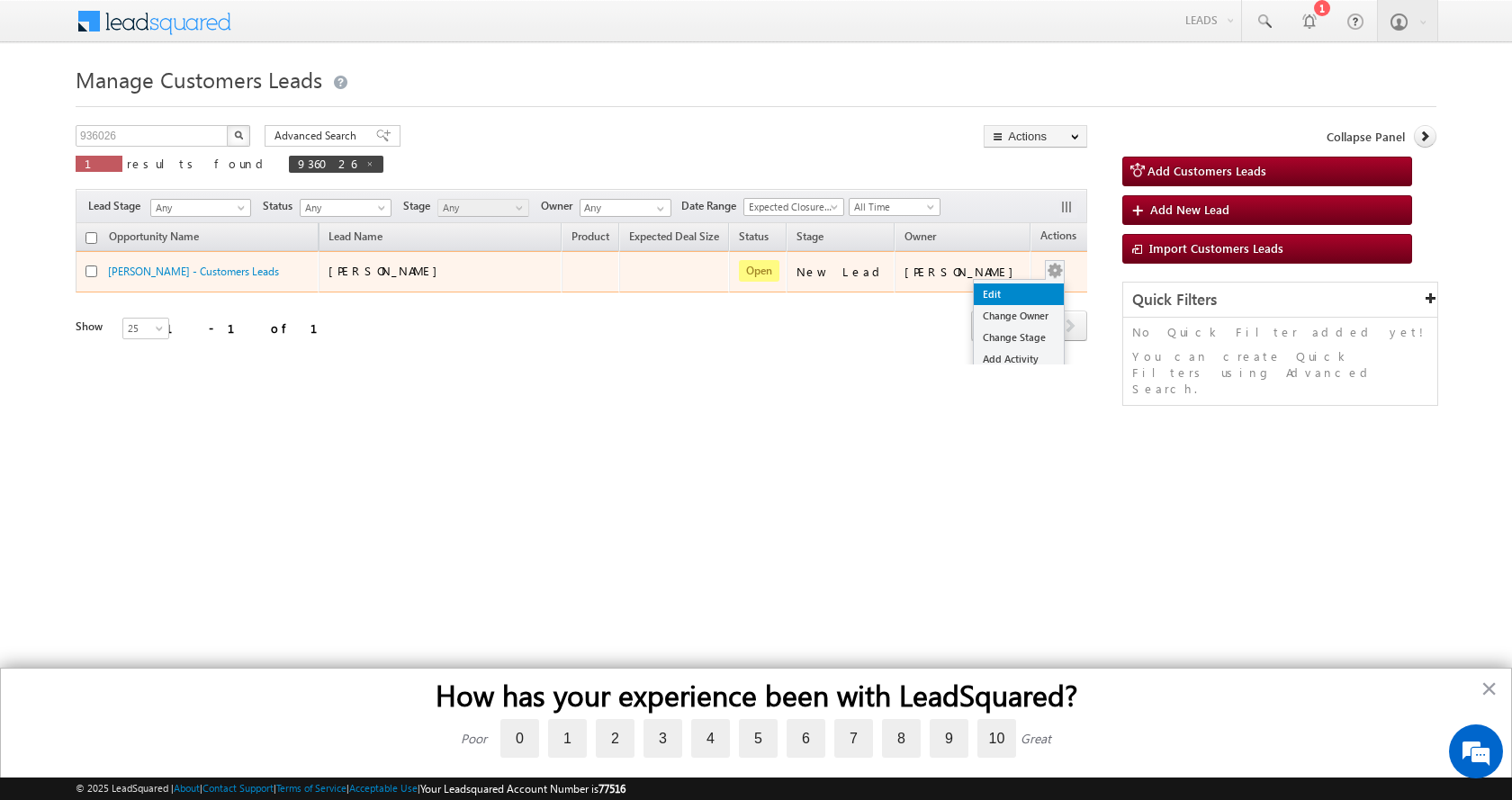
click at [1007, 293] on link "Edit" at bounding box center [1019, 294] width 90 height 22
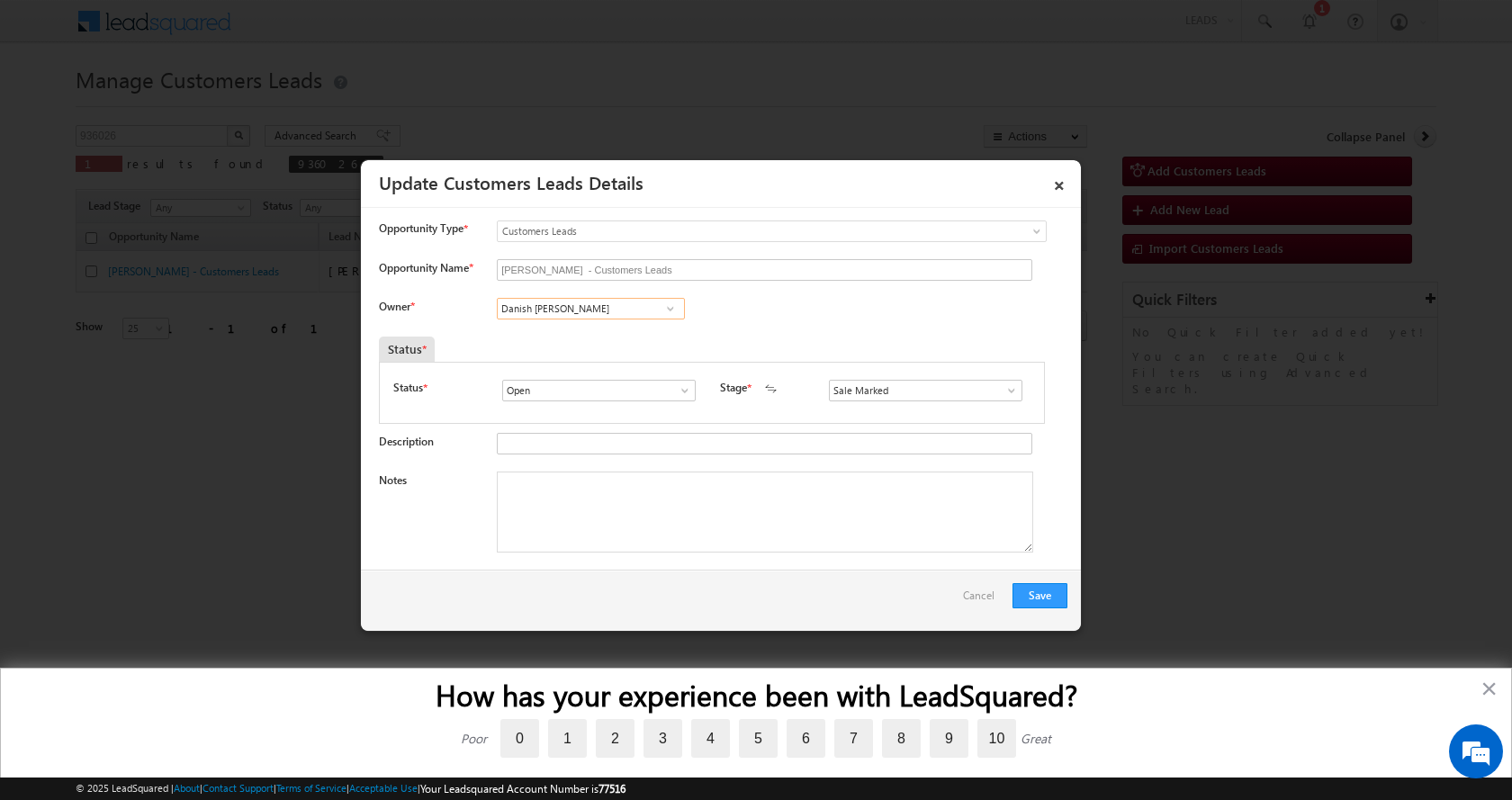
click at [567, 314] on input "Danish Mohammed" at bounding box center [591, 309] width 188 height 22
paste input "Sohan Lal Kumhar"
click at [588, 329] on link "Sohan Lal Kumhar sohan.kumhar@sgrlimited.in" at bounding box center [591, 336] width 188 height 34
type input "Sohan Lal Kumhar"
click at [578, 485] on textarea "Notes" at bounding box center [764, 512] width 536 height 81
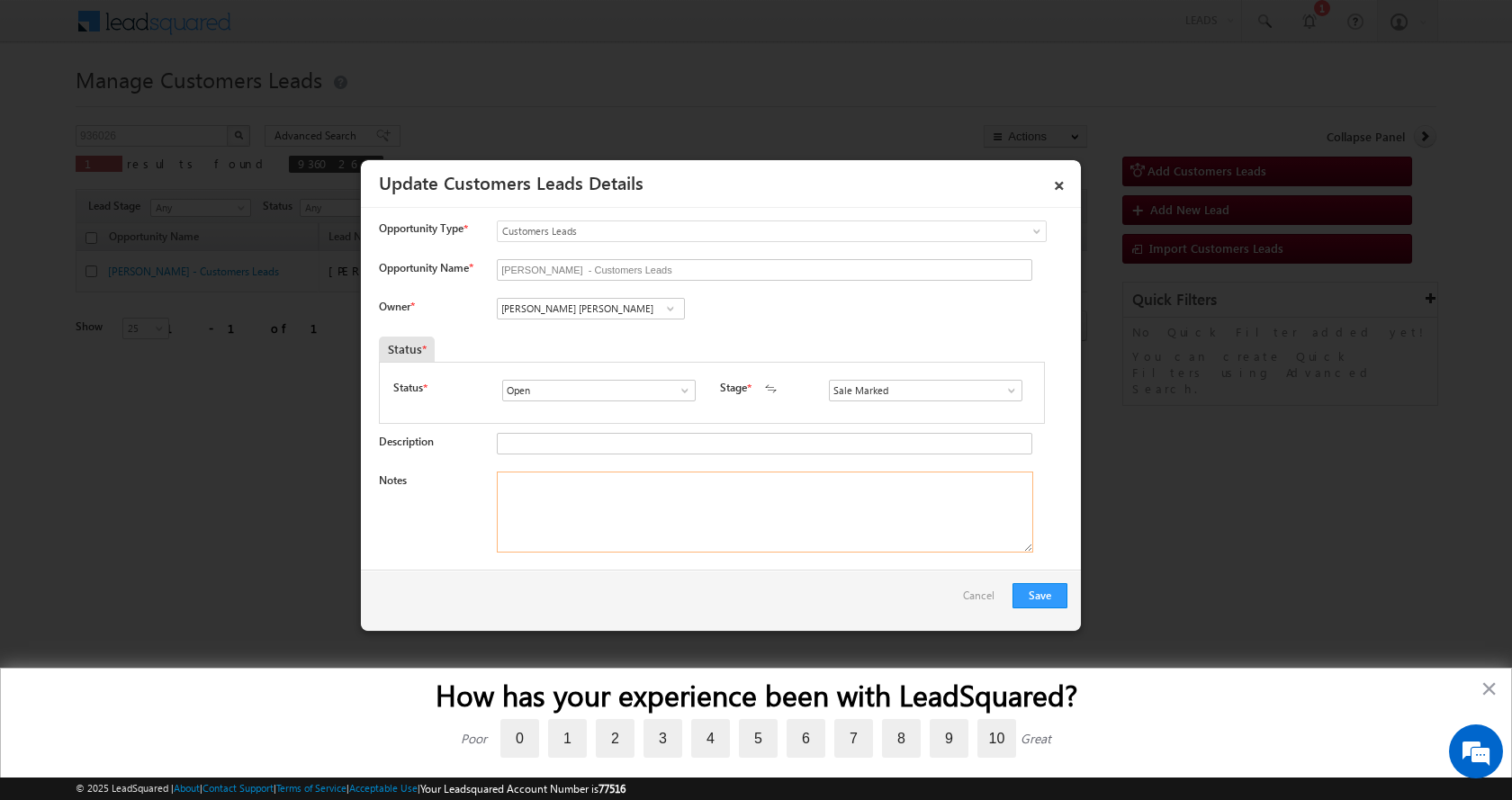
paste textarea "[PERSON_NAME]-9636687316-TOP UP -8 L- PIN CODE- 312620 TO Chittorgarh"
type textarea "[PERSON_NAME]-9636687316-TOP UP -8 L- PIN CODE- 312620 TO Chittorgarh"
click at [1028, 590] on button "Save" at bounding box center [1040, 596] width 55 height 25
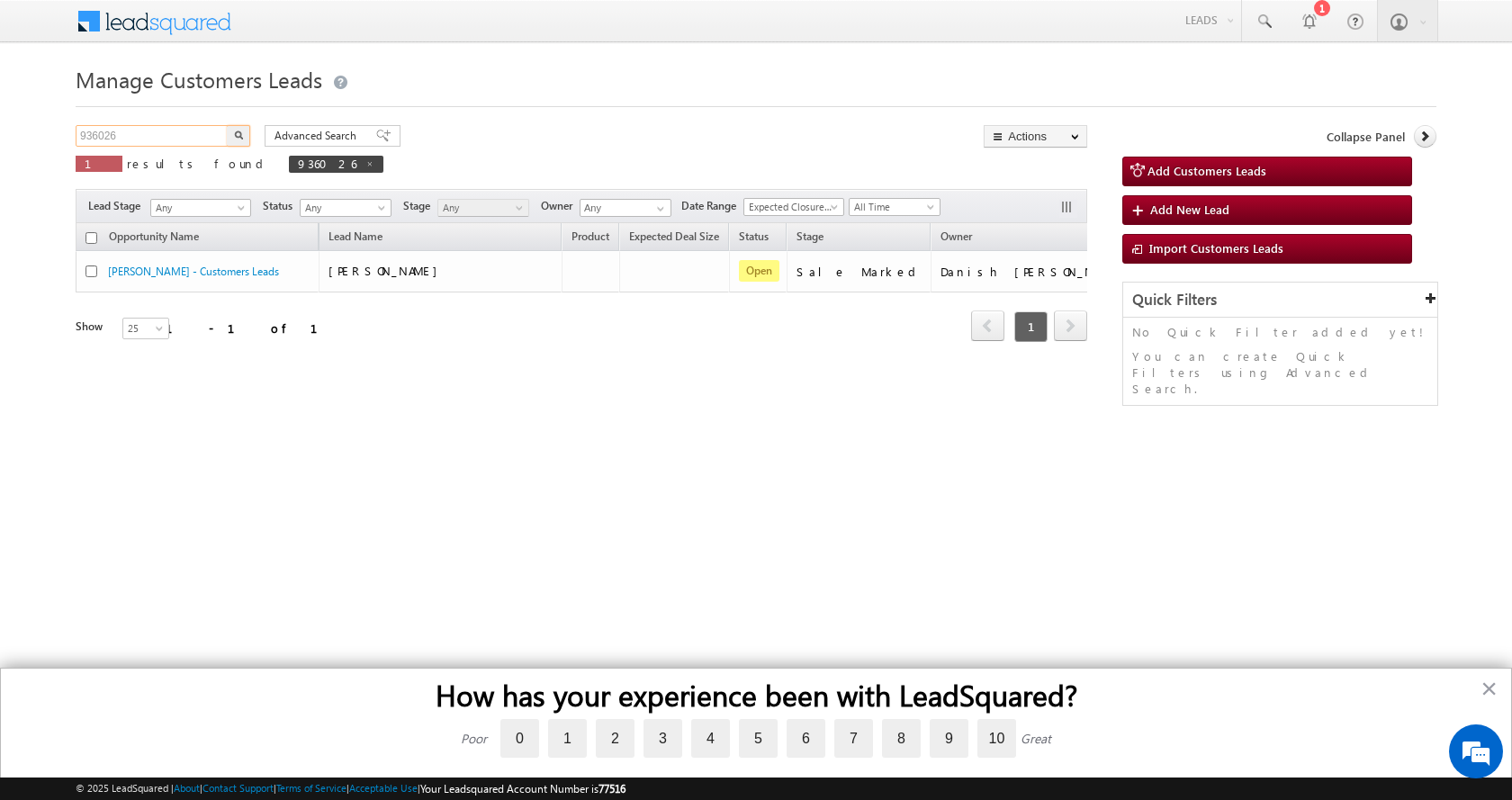
click at [103, 126] on input "936026" at bounding box center [152, 136] width 154 height 22
paste input "46608"
type input "946608"
click at [226, 125] on button "button" at bounding box center [238, 136] width 24 height 22
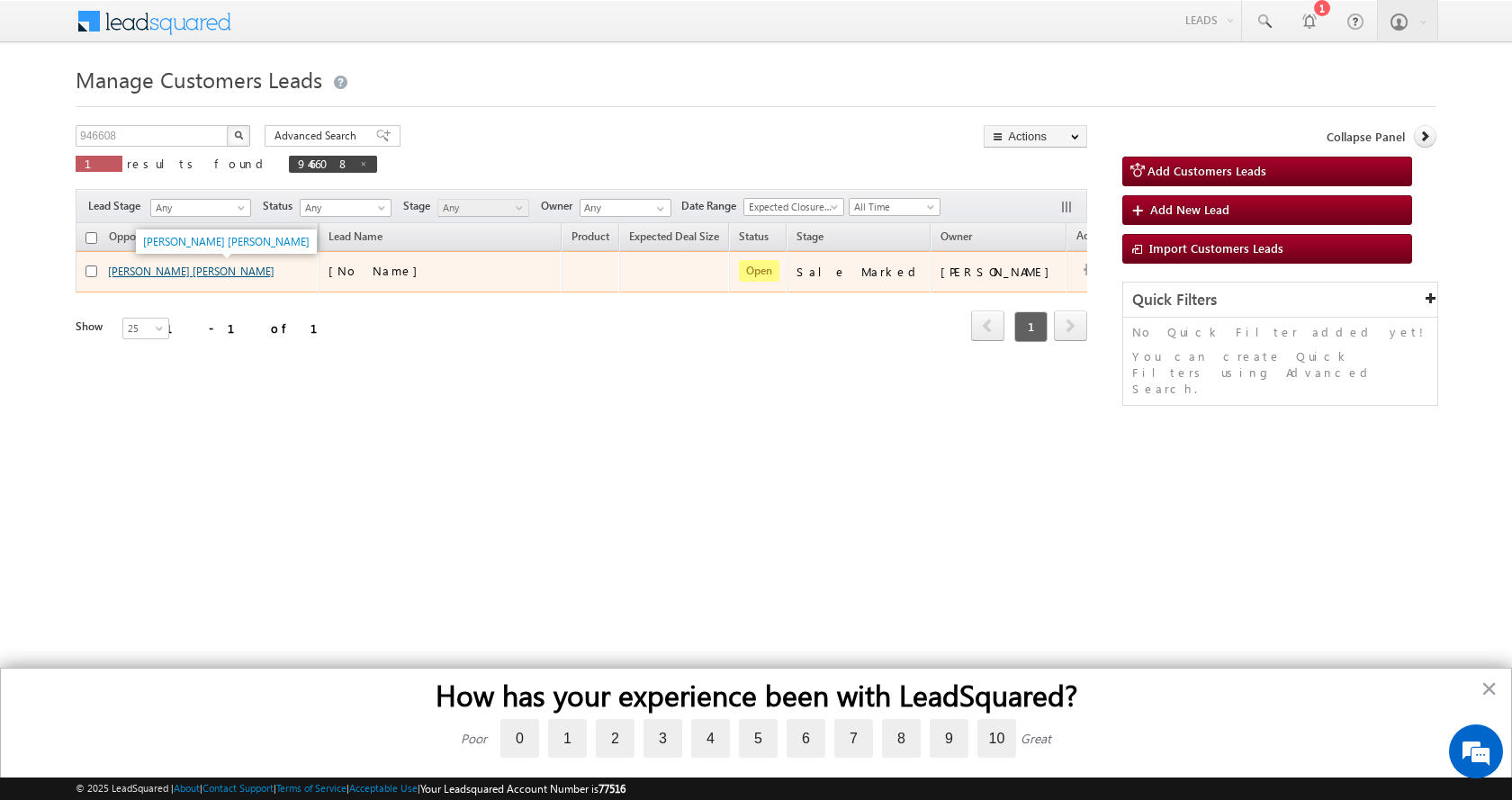
click at [187, 266] on link "[PERSON_NAME] [PERSON_NAME]" at bounding box center [191, 272] width 167 height 14
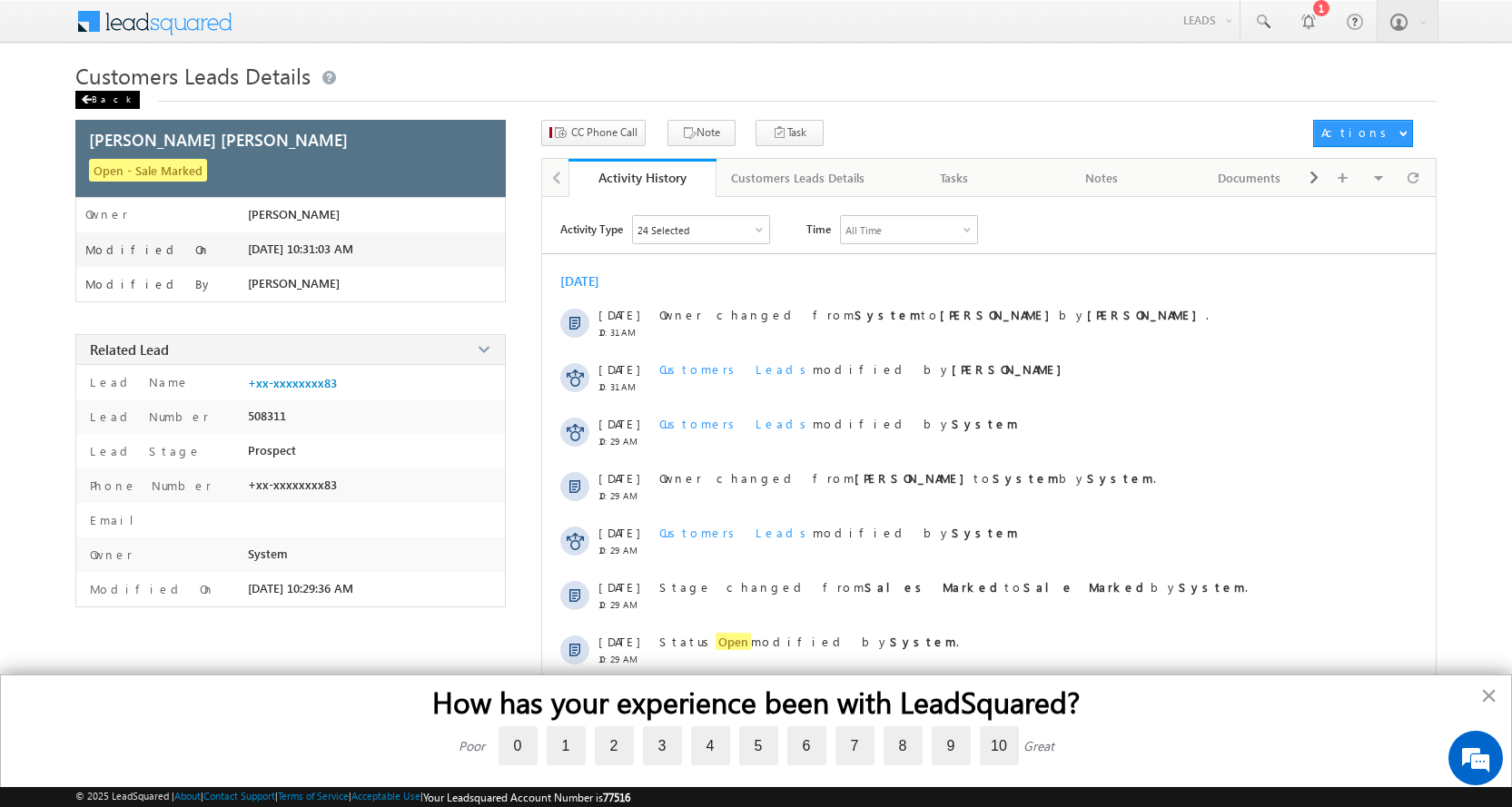
click at [83, 96] on span at bounding box center [86, 99] width 11 height 9
